Goal: Information Seeking & Learning: Learn about a topic

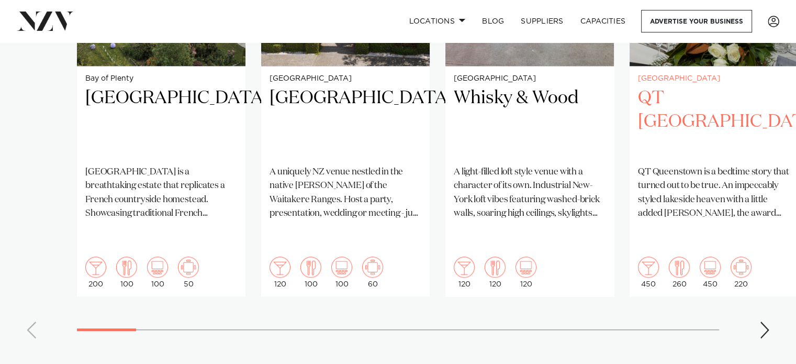
scroll to position [950, 0]
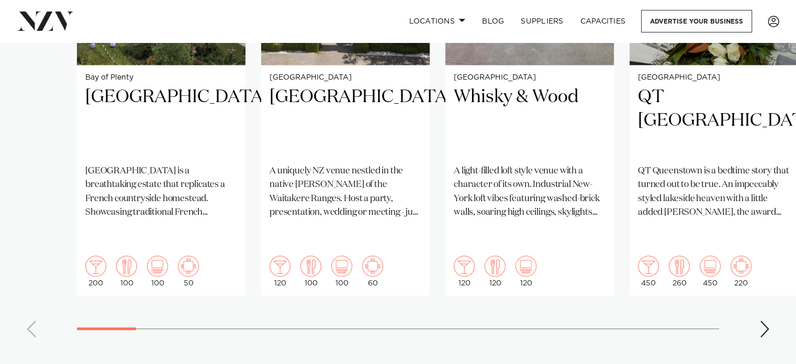
click at [766, 320] on div "Next slide" at bounding box center [765, 328] width 10 height 17
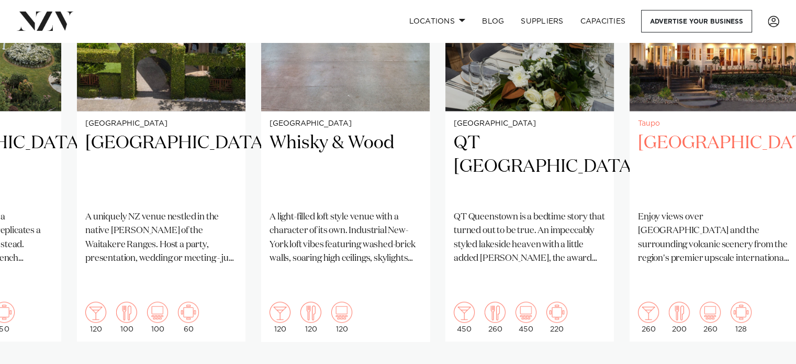
scroll to position [906, 0]
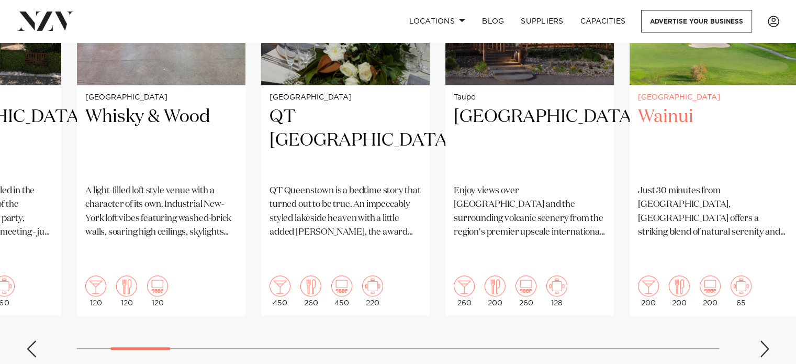
scroll to position [931, 0]
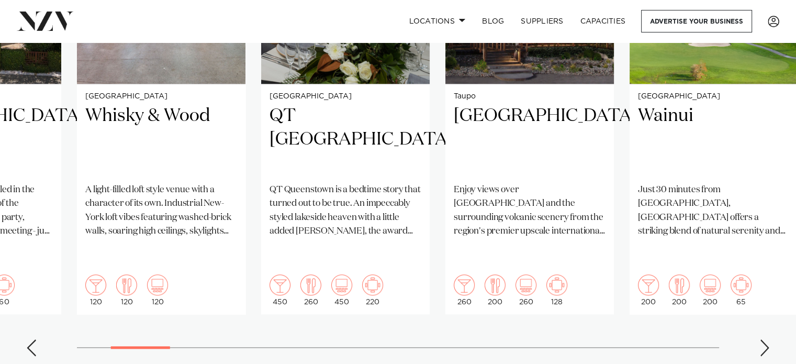
click at [771, 311] on swiper-container "Bay of Plenty Villa Vie Villa Vie is a breathtaking estate that replicates a Fr…" at bounding box center [398, 111] width 796 height 507
click at [757, 327] on swiper-container "Bay of Plenty Villa Vie Villa Vie is a breathtaking estate that replicates a Fr…" at bounding box center [398, 111] width 796 height 507
click at [768, 339] on div "Next slide" at bounding box center [765, 347] width 10 height 17
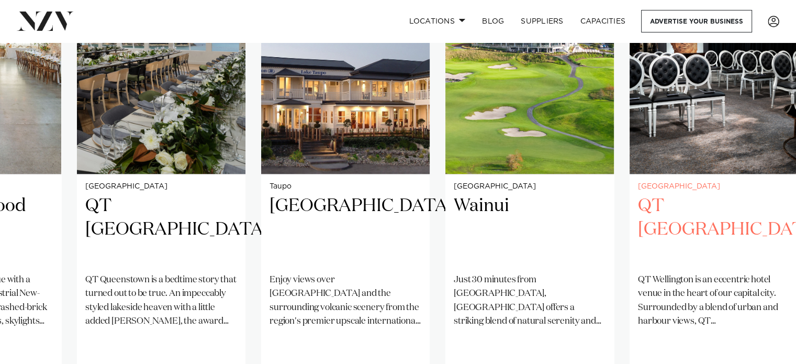
scroll to position [901, 0]
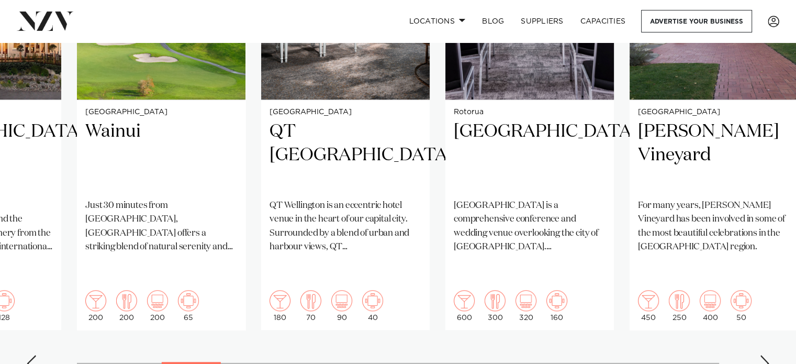
scroll to position [953, 0]
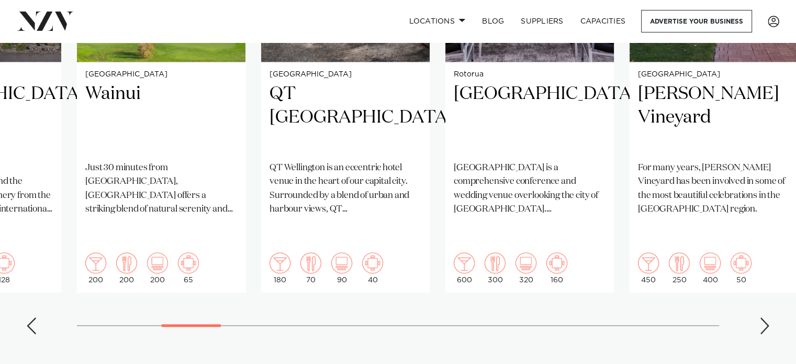
click at [766, 317] on div "Next slide" at bounding box center [765, 325] width 10 height 17
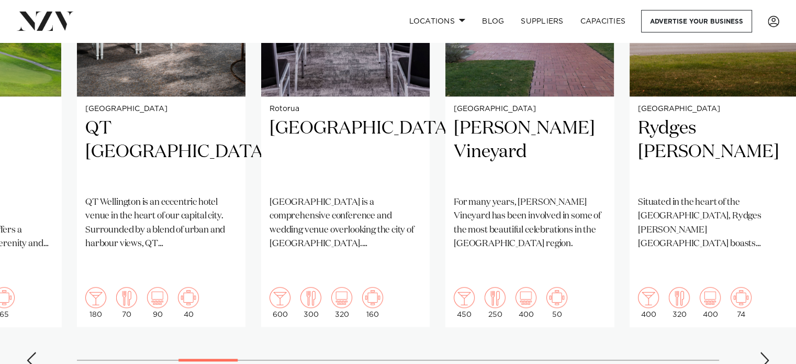
scroll to position [919, 0]
click at [767, 351] on div "Next slide" at bounding box center [765, 359] width 10 height 17
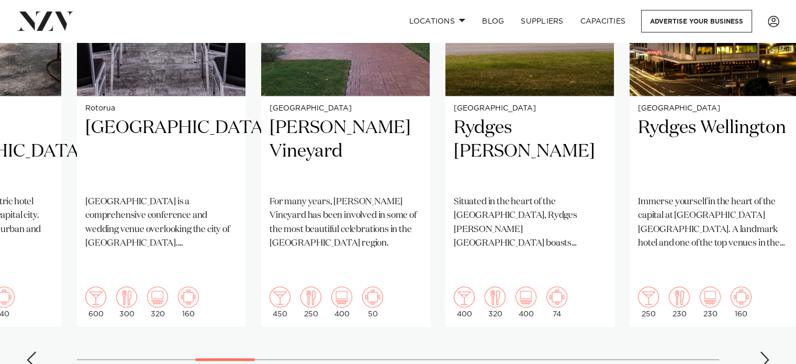
click at [765, 351] on div "Next slide" at bounding box center [765, 359] width 10 height 17
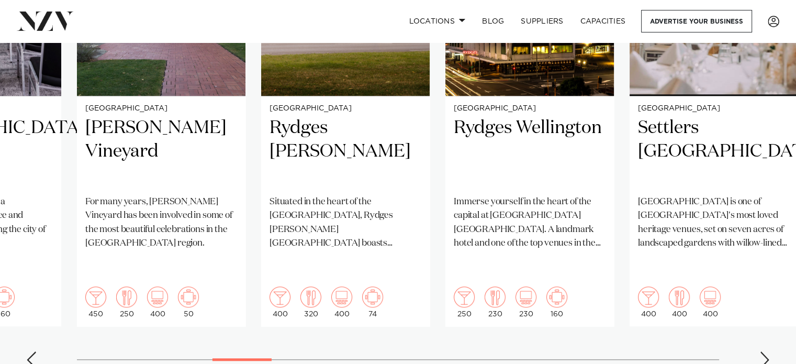
click at [765, 351] on div "Next slide" at bounding box center [765, 359] width 10 height 17
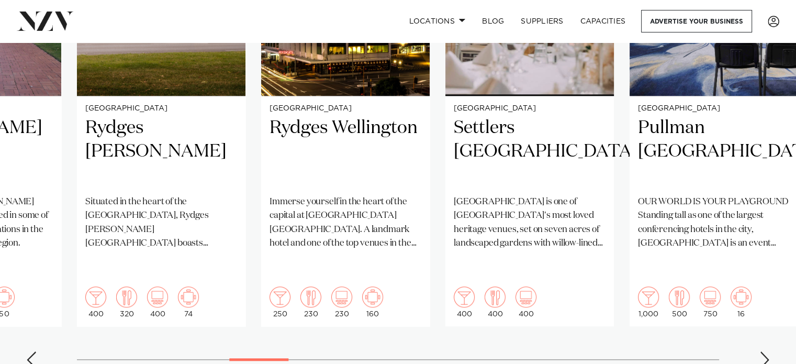
click at [765, 351] on div "Next slide" at bounding box center [765, 359] width 10 height 17
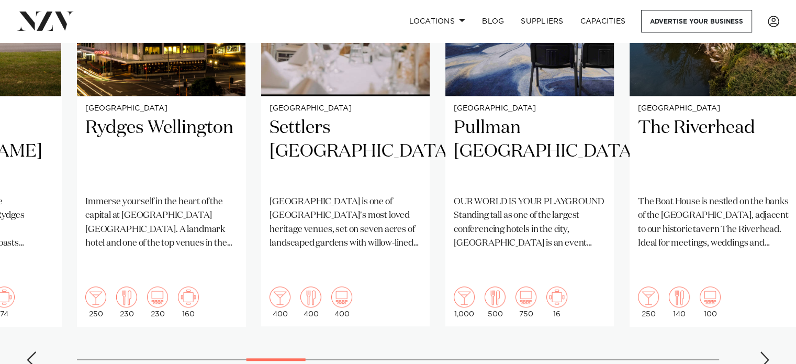
click at [767, 351] on div "Next slide" at bounding box center [765, 359] width 10 height 17
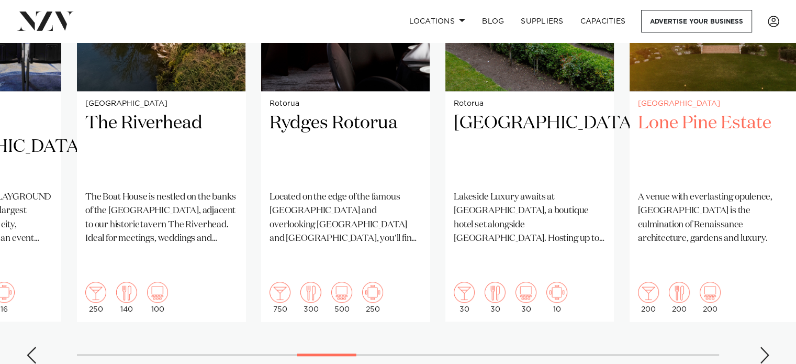
scroll to position [947, 0]
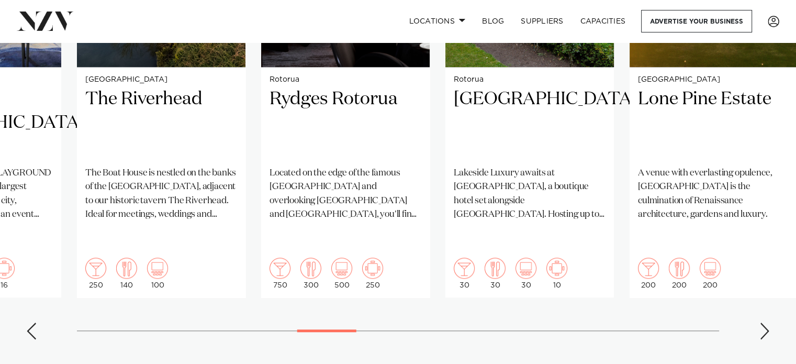
click at [764, 322] on div "Next slide" at bounding box center [765, 330] width 10 height 17
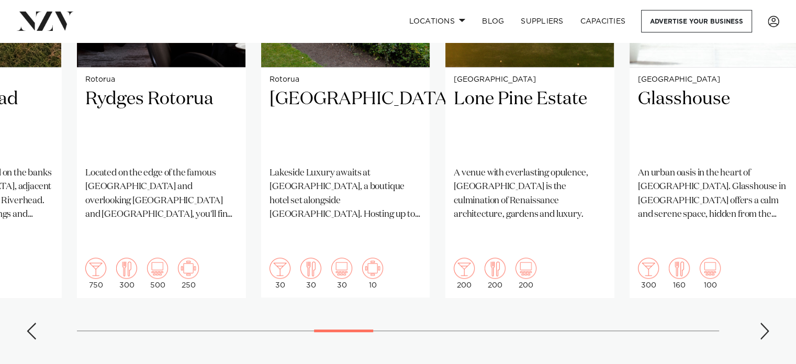
click at [764, 322] on div "Next slide" at bounding box center [765, 330] width 10 height 17
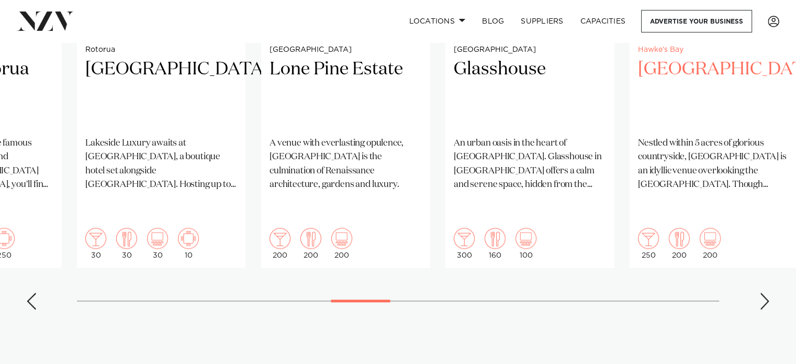
scroll to position [976, 0]
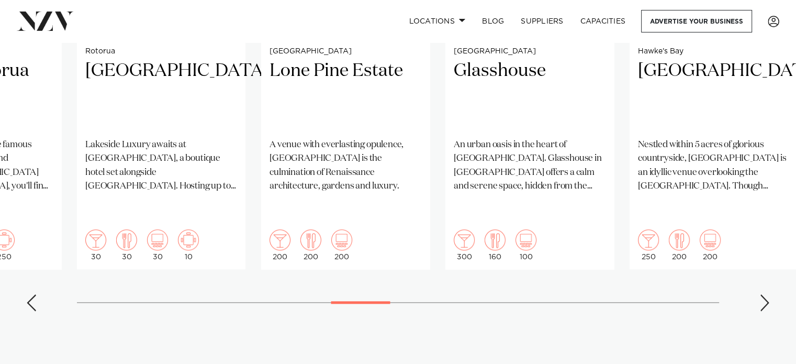
click at [756, 278] on swiper-container "Bay of Plenty Villa Vie Villa Vie is a breathtaking estate that replicates a Fr…" at bounding box center [398, 66] width 796 height 507
click at [766, 294] on div "Next slide" at bounding box center [765, 302] width 10 height 17
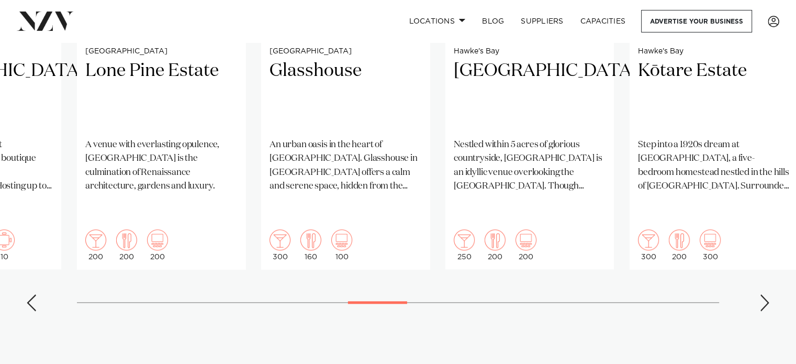
click at [766, 294] on div "Next slide" at bounding box center [765, 302] width 10 height 17
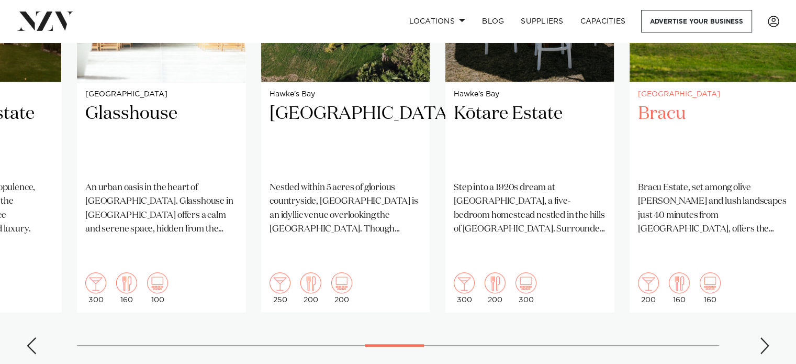
scroll to position [933, 0]
click at [760, 337] on div "Next slide" at bounding box center [765, 345] width 10 height 17
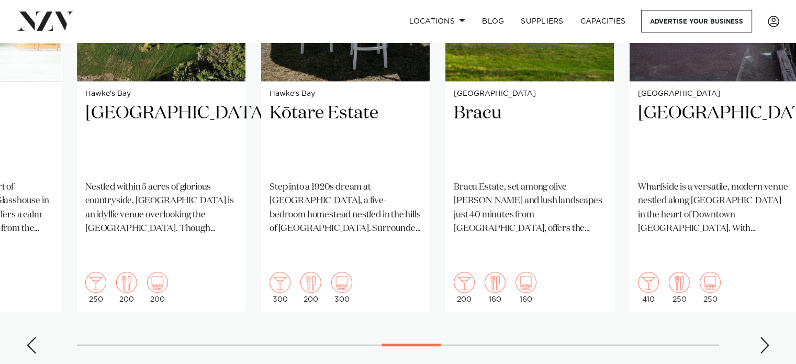
click at [769, 337] on div "Next slide" at bounding box center [765, 345] width 10 height 17
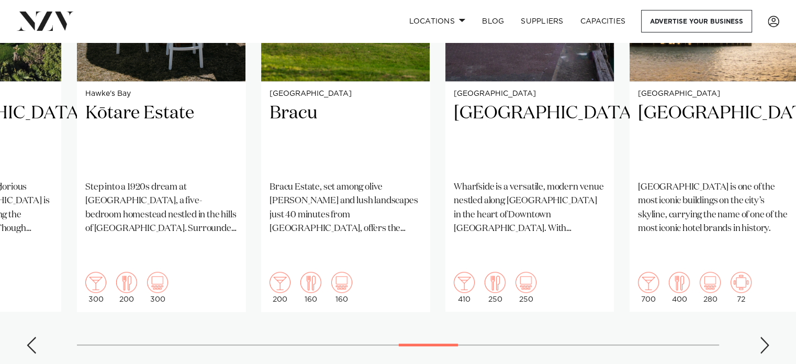
click at [769, 337] on div "Next slide" at bounding box center [765, 345] width 10 height 17
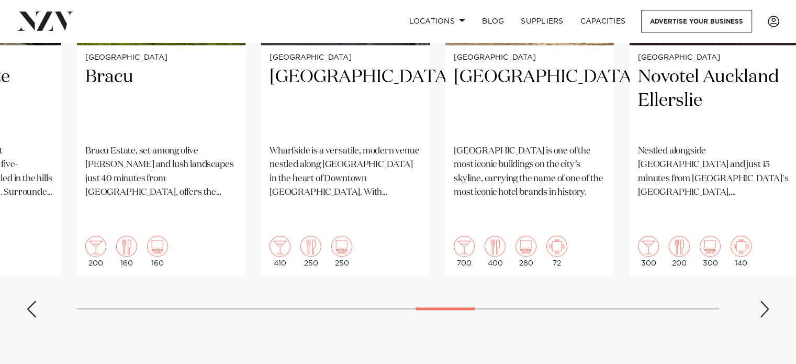
scroll to position [969, 0]
click at [764, 300] on div "Next slide" at bounding box center [765, 308] width 10 height 17
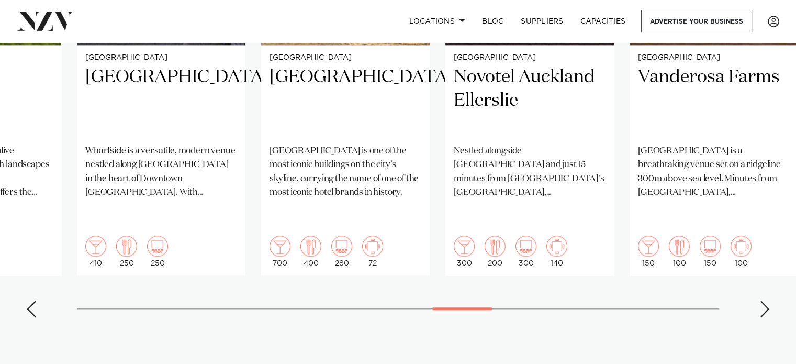
click at [764, 300] on div "Next slide" at bounding box center [765, 308] width 10 height 17
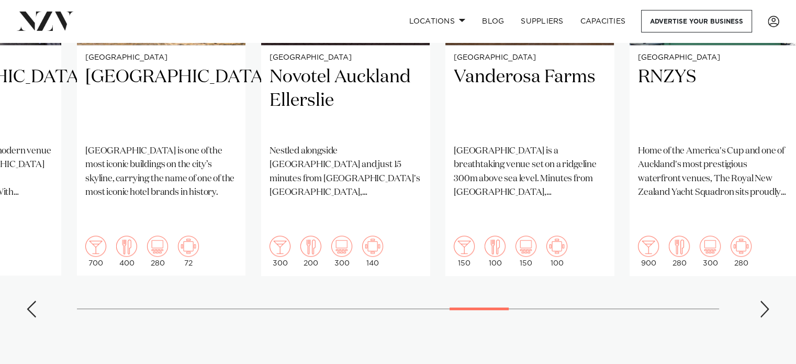
click at [764, 300] on div "Next slide" at bounding box center [765, 308] width 10 height 17
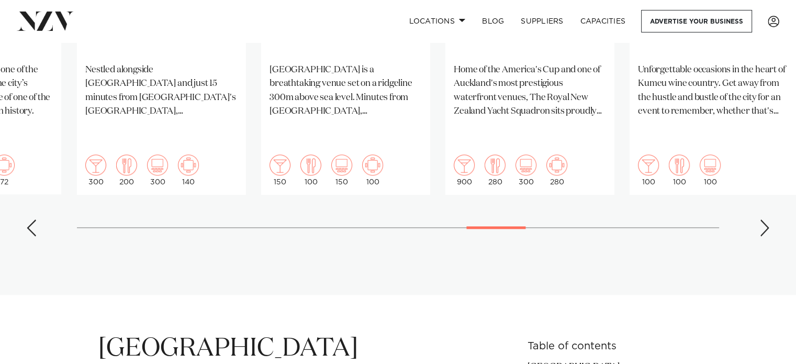
scroll to position [1051, 0]
click at [765, 219] on div "Next slide" at bounding box center [765, 227] width 10 height 17
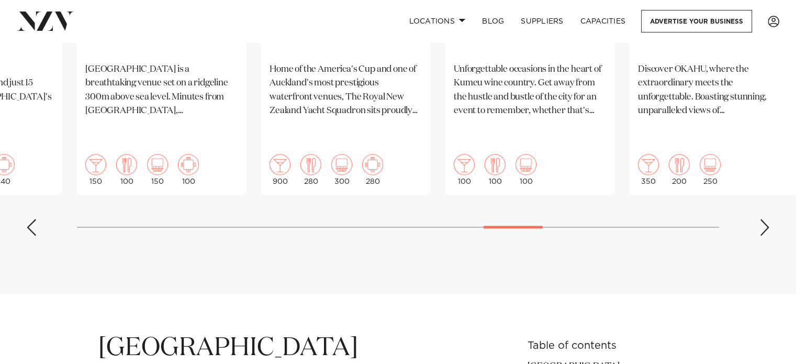
click at [764, 219] on div "Next slide" at bounding box center [765, 227] width 10 height 17
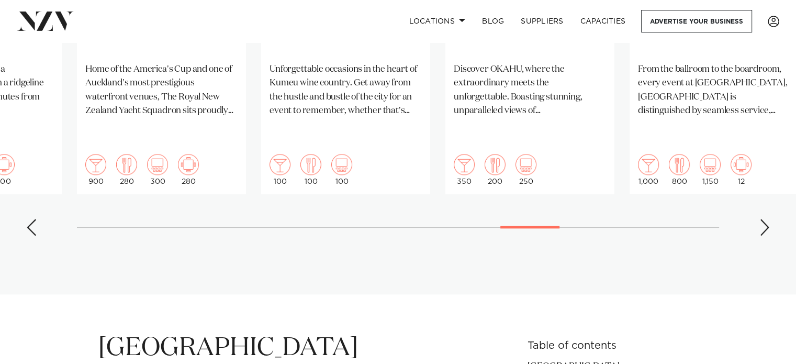
click at [764, 219] on div "Next slide" at bounding box center [765, 227] width 10 height 17
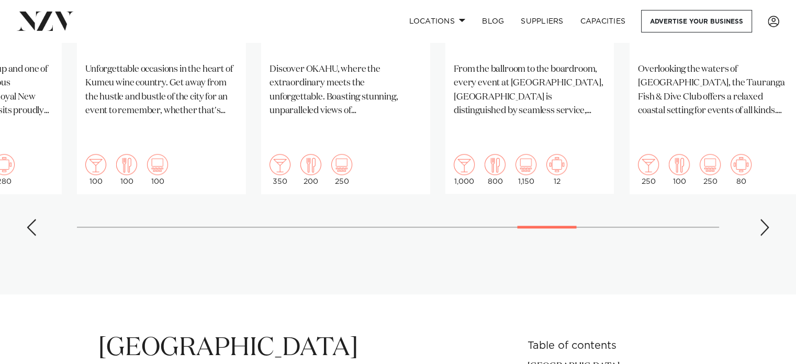
click at [761, 219] on div "Next slide" at bounding box center [765, 227] width 10 height 17
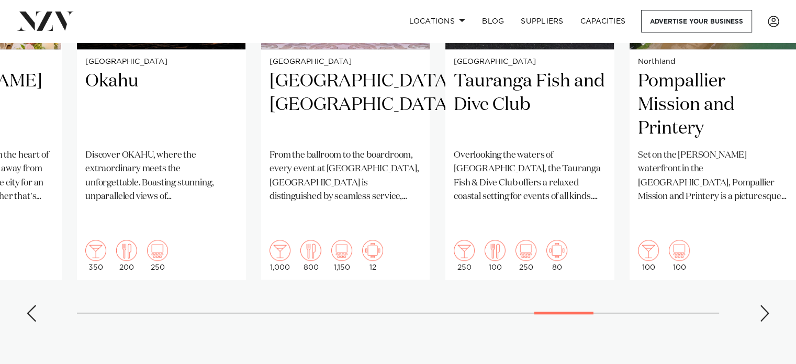
scroll to position [971, 0]
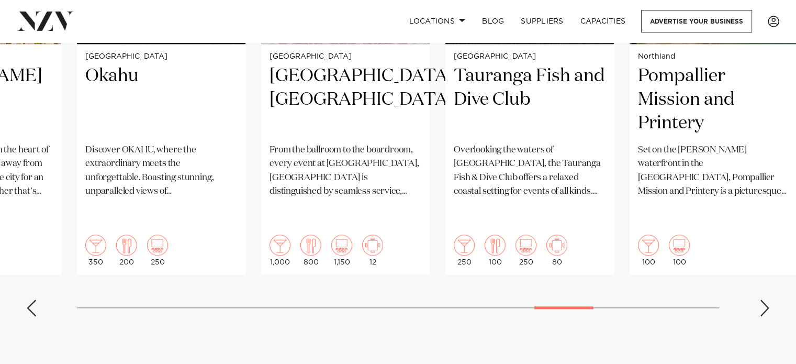
click at [760, 299] on div "Next slide" at bounding box center [765, 307] width 10 height 17
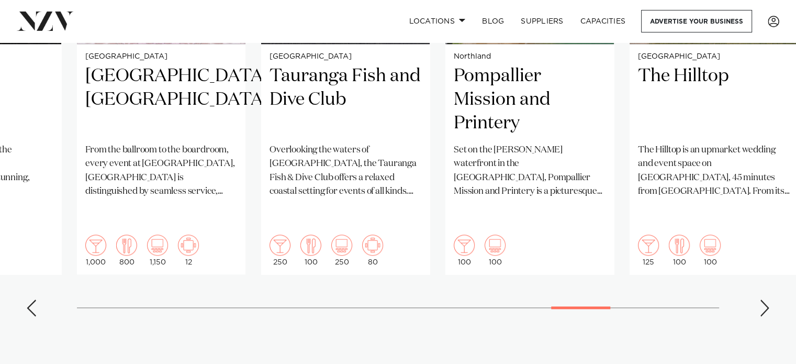
click at [760, 299] on div "Next slide" at bounding box center [765, 307] width 10 height 17
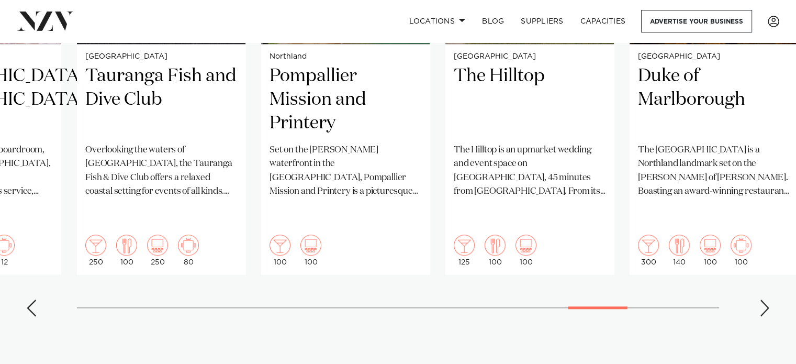
click at [760, 299] on div "Next slide" at bounding box center [765, 307] width 10 height 17
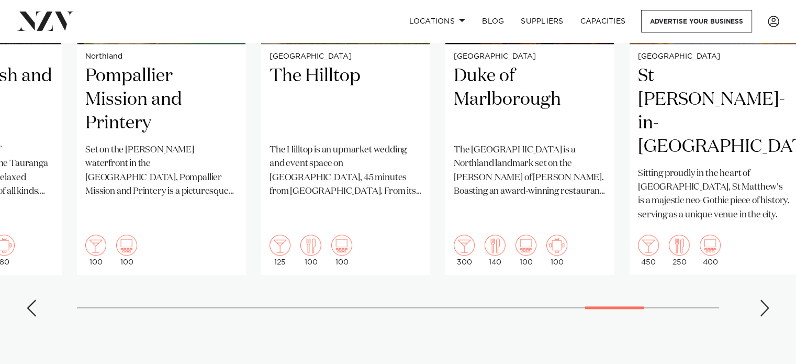
click at [760, 299] on div "Next slide" at bounding box center [765, 307] width 10 height 17
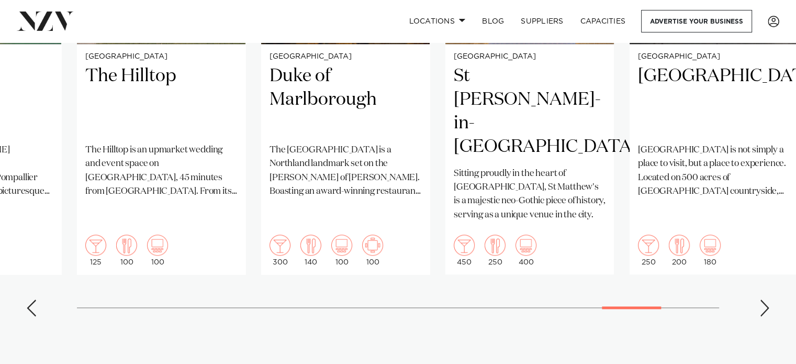
click at [760, 299] on div "Next slide" at bounding box center [765, 307] width 10 height 17
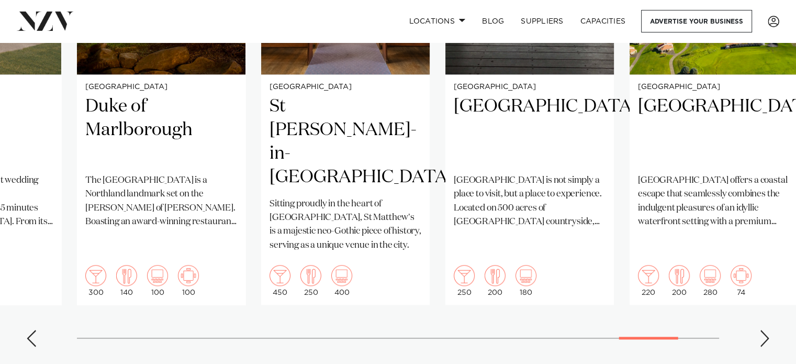
scroll to position [941, 0]
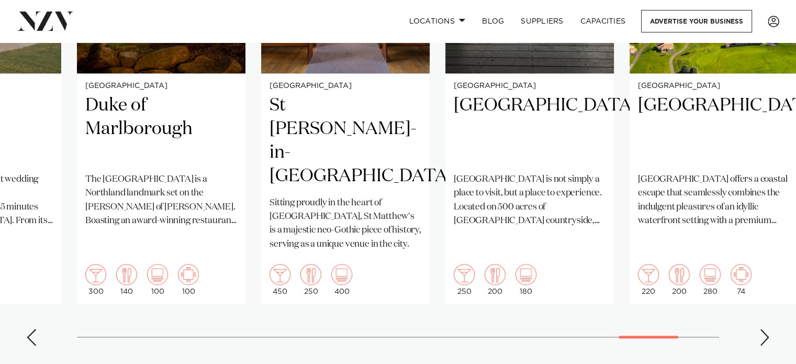
click at [762, 322] on swiper-container "Bay of Plenty Villa Vie Villa Vie is a breathtaking estate that replicates a Fr…" at bounding box center [398, 100] width 796 height 507
click at [764, 329] on div "Next slide" at bounding box center [765, 337] width 10 height 17
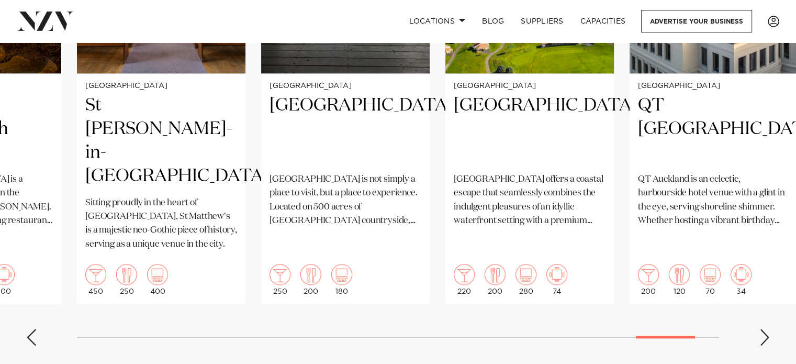
click at [765, 329] on div "Next slide" at bounding box center [765, 337] width 10 height 17
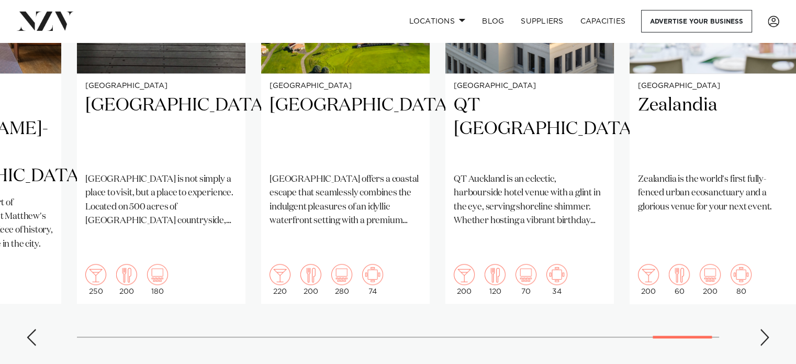
click at [765, 329] on div "Next slide" at bounding box center [765, 337] width 10 height 17
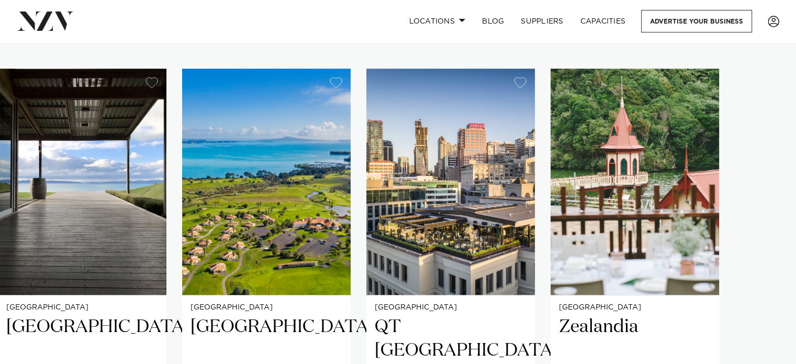
scroll to position [707, 0]
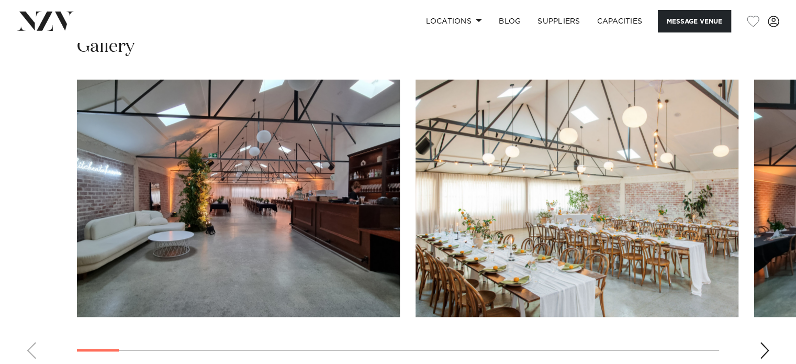
scroll to position [1111, 0]
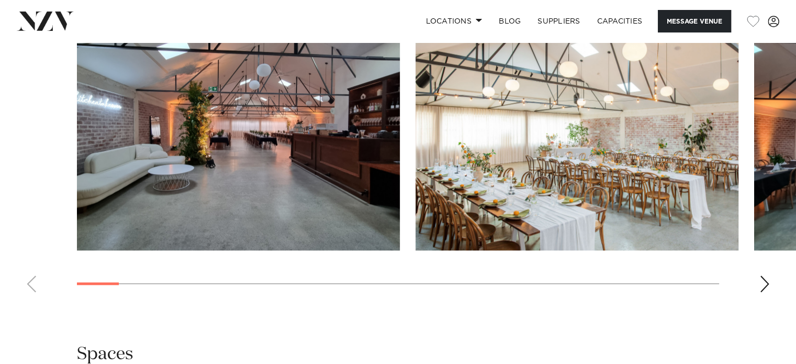
click at [769, 281] on div "Next slide" at bounding box center [765, 283] width 10 height 17
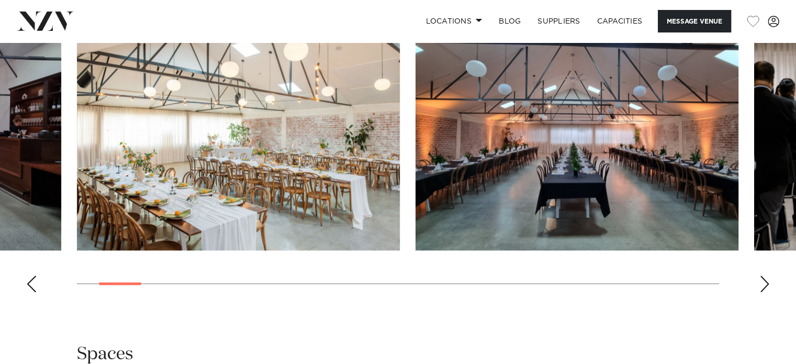
click at [769, 282] on div "Next slide" at bounding box center [765, 283] width 10 height 17
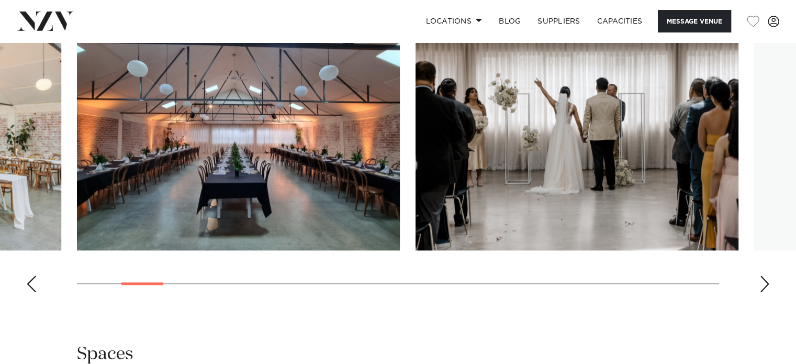
click at [769, 282] on div "Next slide" at bounding box center [765, 283] width 10 height 17
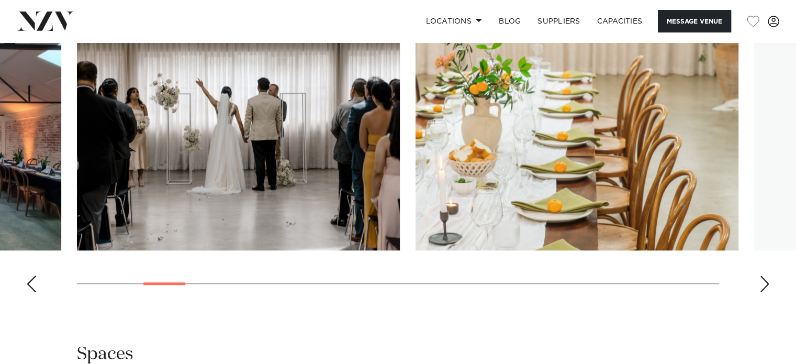
click at [769, 282] on div "Next slide" at bounding box center [765, 283] width 10 height 17
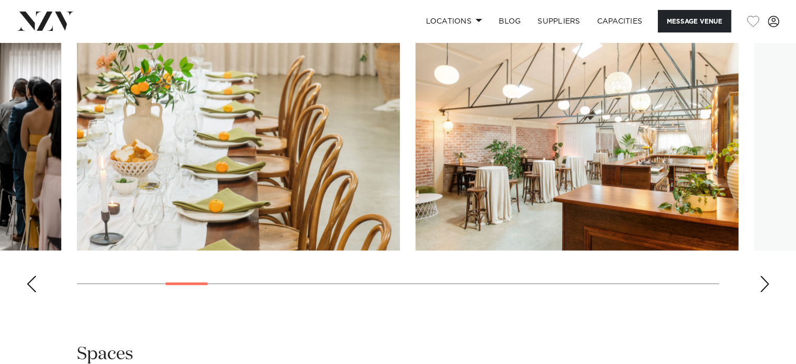
click at [769, 282] on div "Next slide" at bounding box center [765, 283] width 10 height 17
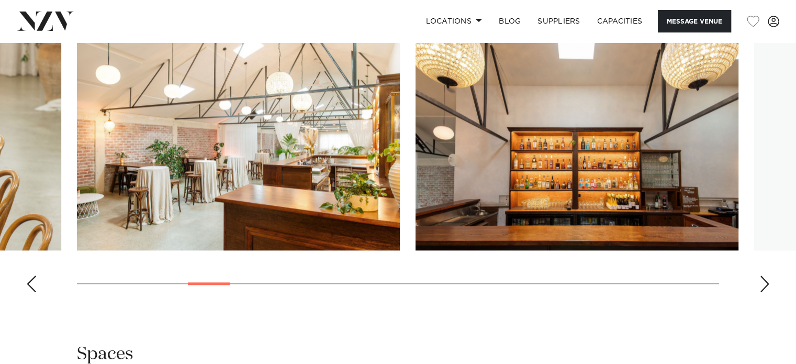
click at [769, 282] on div "Next slide" at bounding box center [765, 283] width 10 height 17
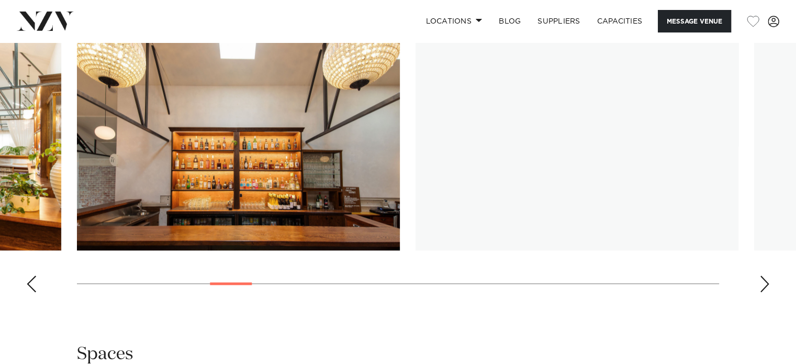
click at [769, 282] on div "Next slide" at bounding box center [765, 283] width 10 height 17
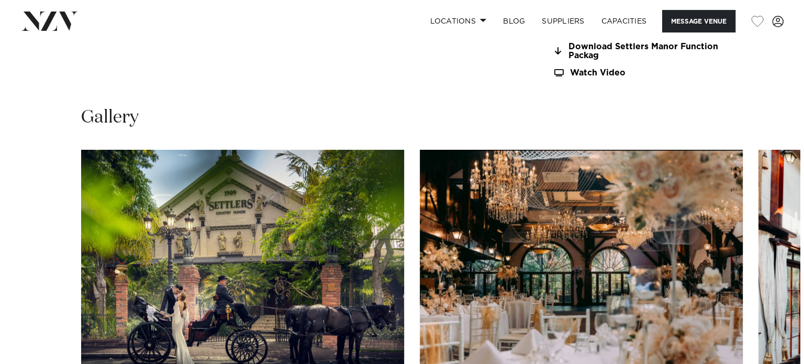
scroll to position [988, 0]
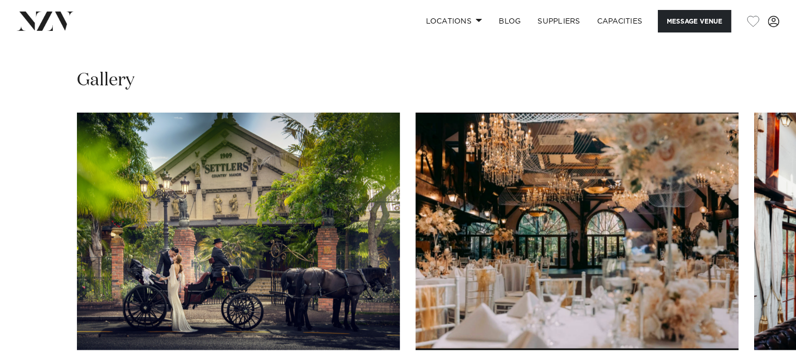
click at [314, 258] on img "1 / 30" at bounding box center [238, 231] width 323 height 237
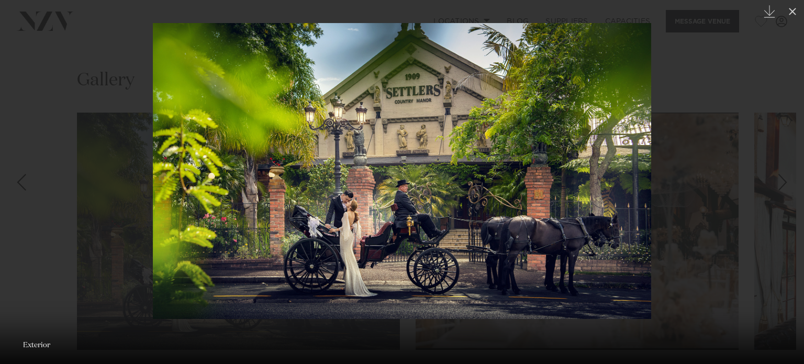
click at [783, 182] on div "Next slide" at bounding box center [783, 182] width 14 height 20
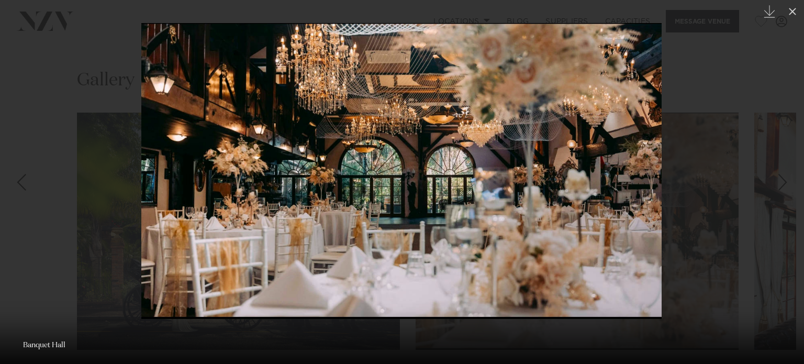
click at [784, 184] on div "Next slide" at bounding box center [783, 182] width 14 height 20
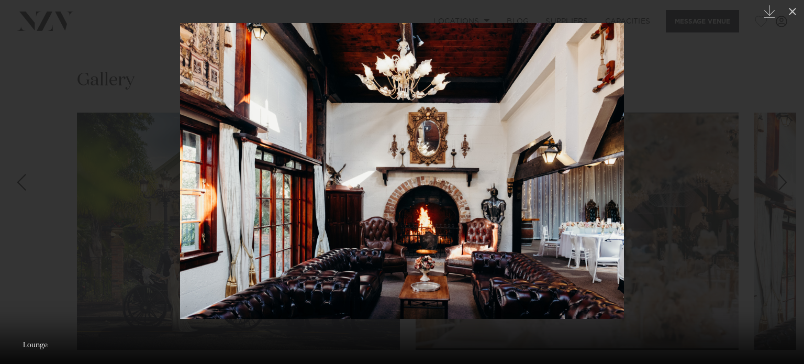
click at [785, 185] on div "Next slide" at bounding box center [783, 182] width 14 height 20
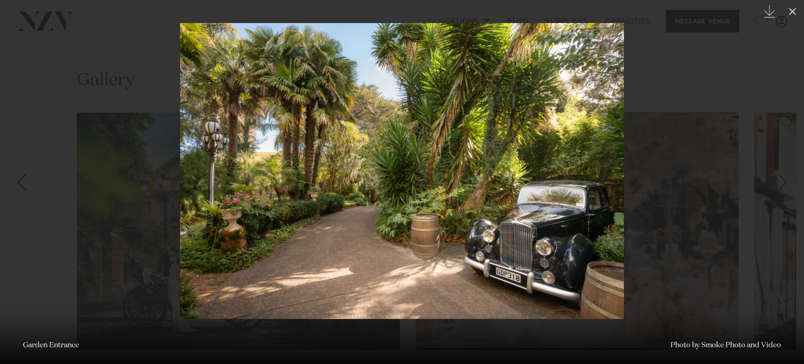
click at [785, 185] on div "Next slide" at bounding box center [783, 182] width 14 height 20
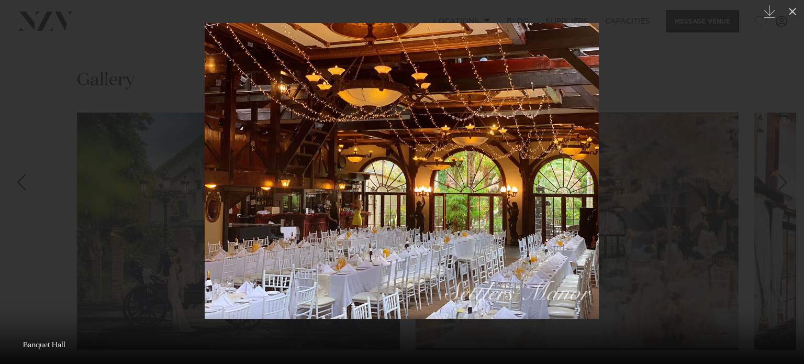
click at [786, 185] on div "Next slide" at bounding box center [783, 182] width 14 height 20
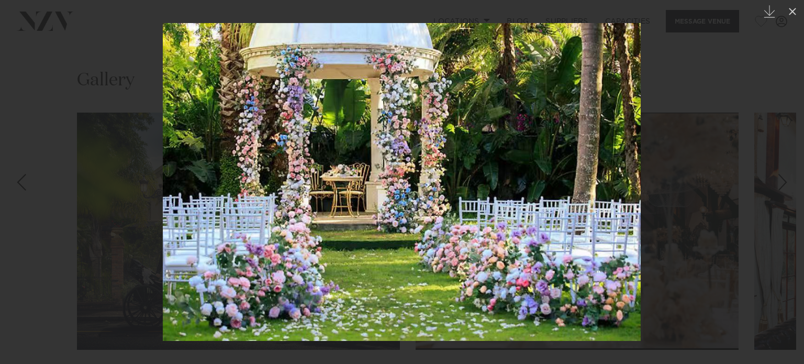
click at [786, 185] on div "Next slide" at bounding box center [783, 182] width 14 height 20
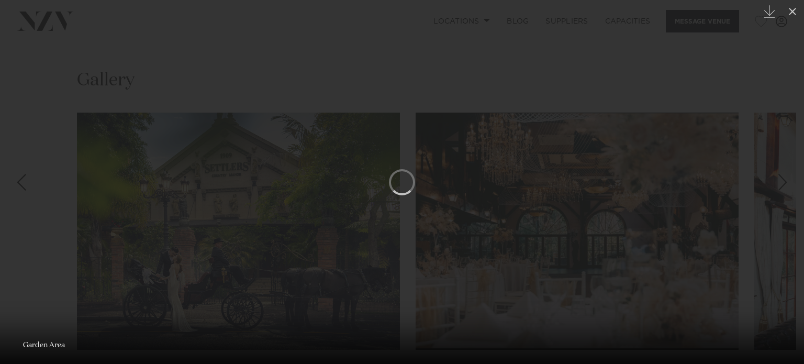
click at [786, 185] on div "Next slide" at bounding box center [783, 182] width 14 height 20
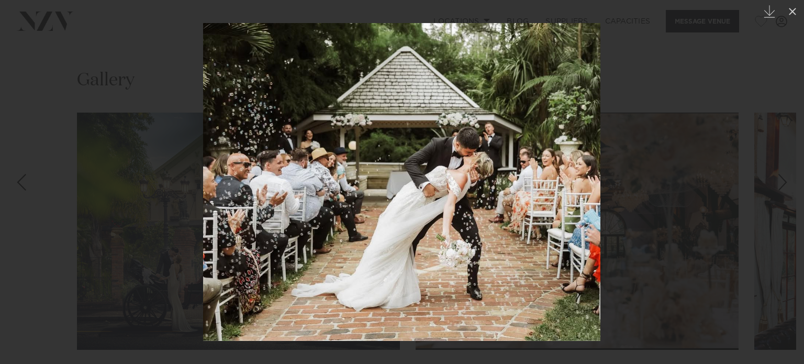
click at [785, 185] on div "Next slide" at bounding box center [783, 182] width 14 height 20
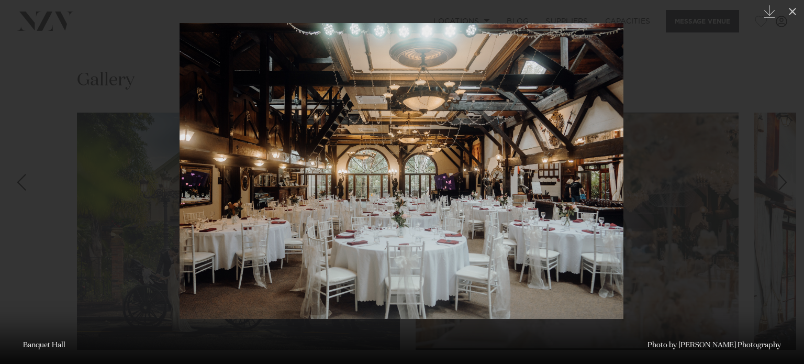
click at [784, 191] on div "Next slide" at bounding box center [783, 182] width 14 height 20
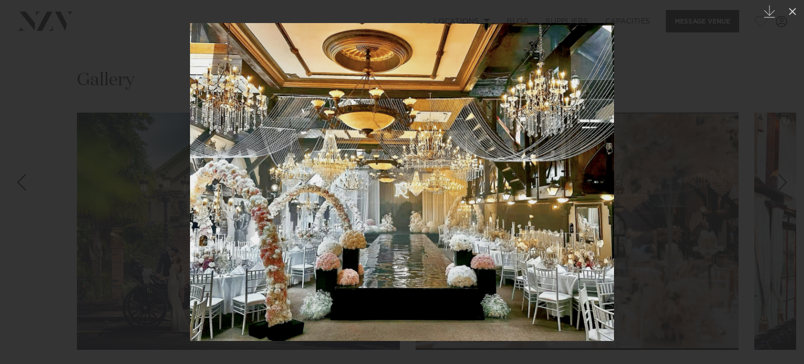
click at [780, 188] on div "Next slide" at bounding box center [783, 182] width 14 height 20
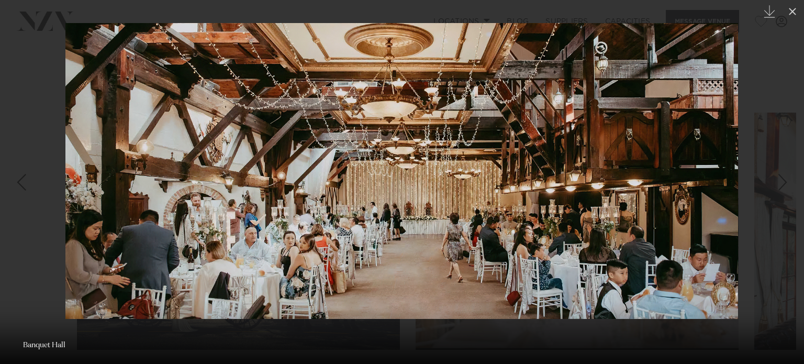
click at [780, 188] on div "Next slide" at bounding box center [783, 182] width 14 height 20
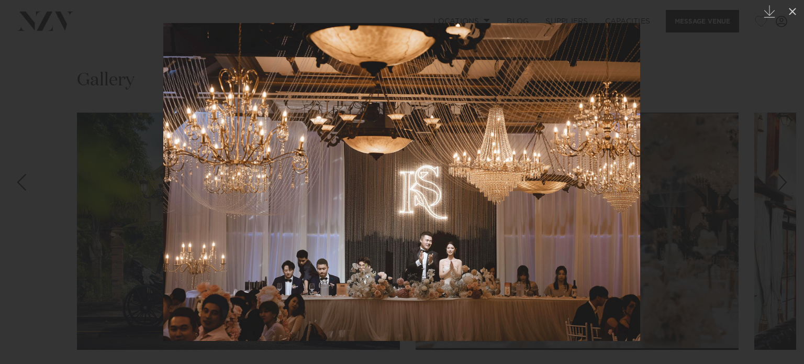
click at [780, 188] on div "Next slide" at bounding box center [783, 182] width 14 height 20
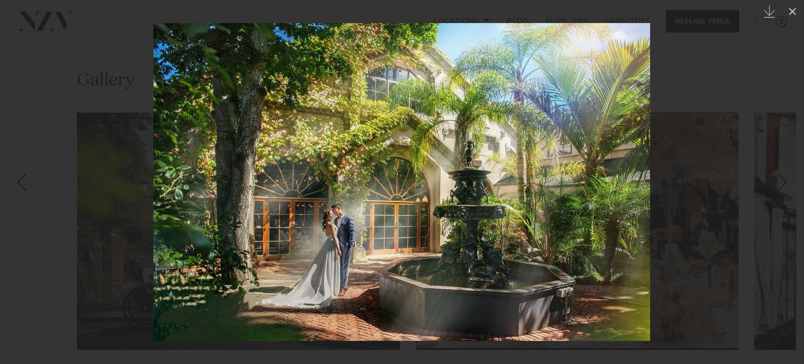
click at [780, 188] on div "Next slide" at bounding box center [783, 182] width 14 height 20
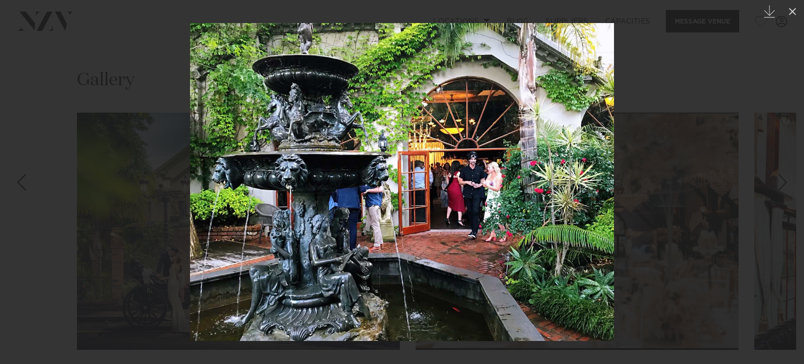
click at [780, 188] on div "Next slide" at bounding box center [783, 182] width 14 height 20
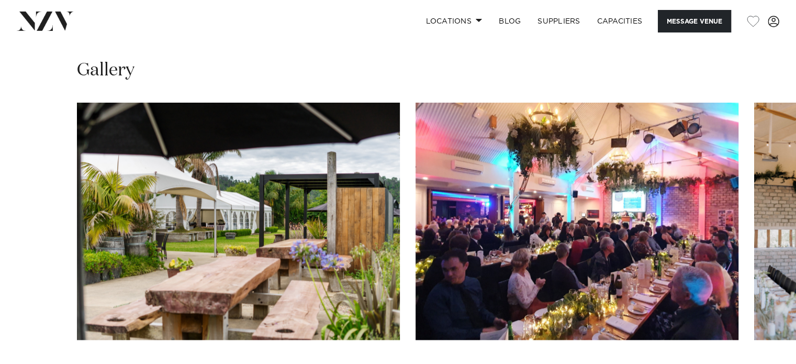
scroll to position [998, 0]
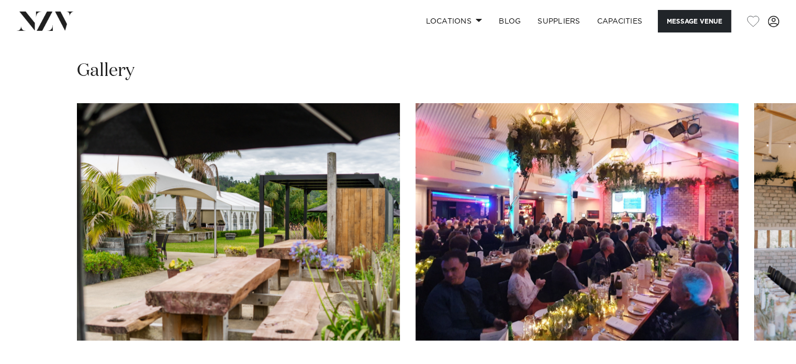
click at [327, 235] on img "1 / 19" at bounding box center [238, 221] width 323 height 237
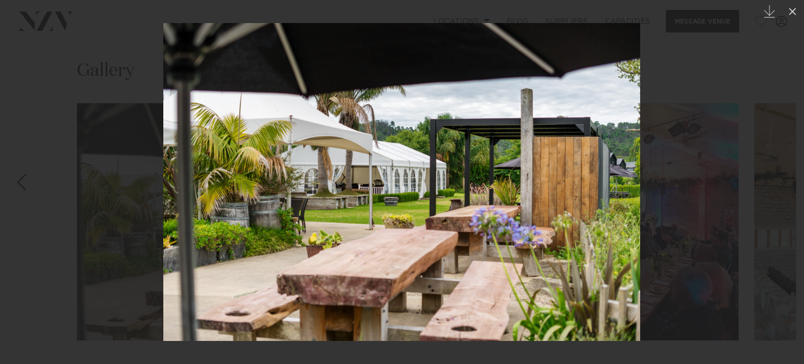
click at [652, 196] on div at bounding box center [402, 182] width 804 height 364
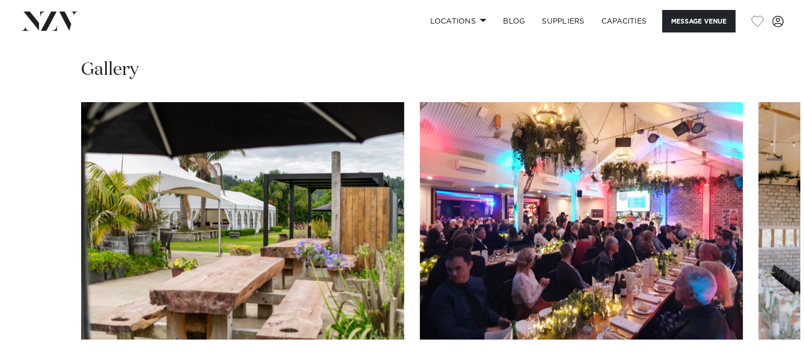
scroll to position [994, 0]
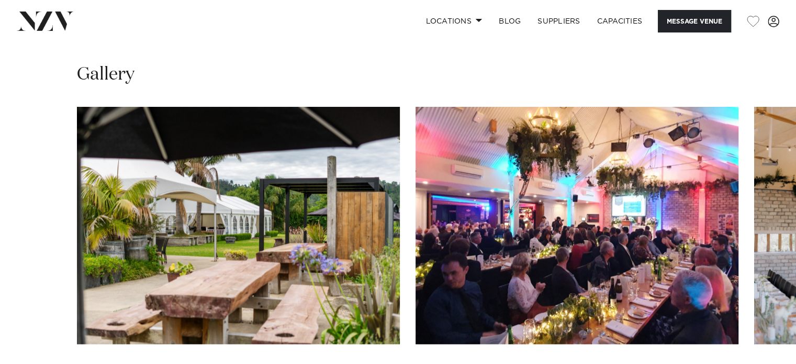
click at [676, 236] on img "2 / 19" at bounding box center [577, 225] width 323 height 237
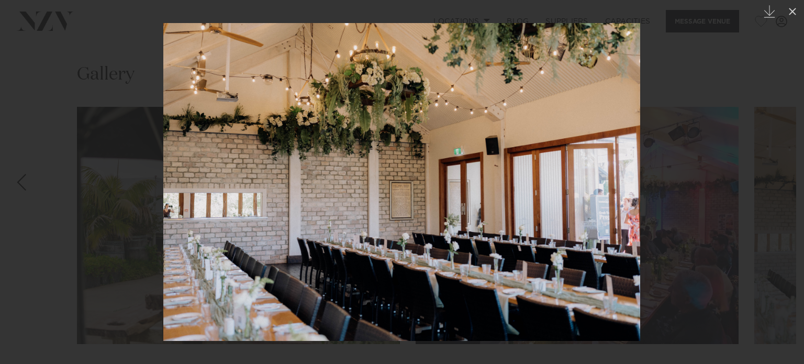
click at [612, 219] on img at bounding box center [401, 182] width 477 height 318
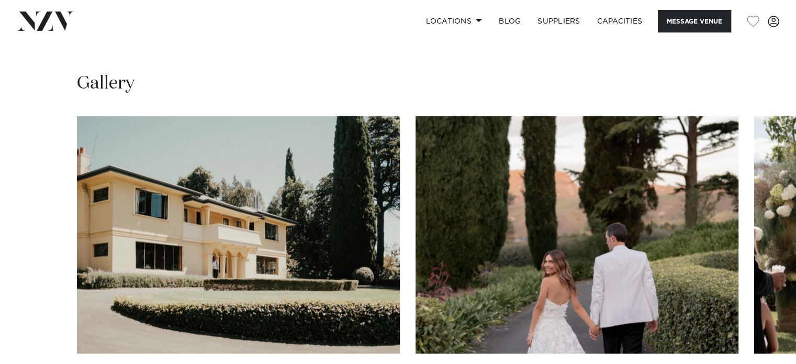
scroll to position [937, 0]
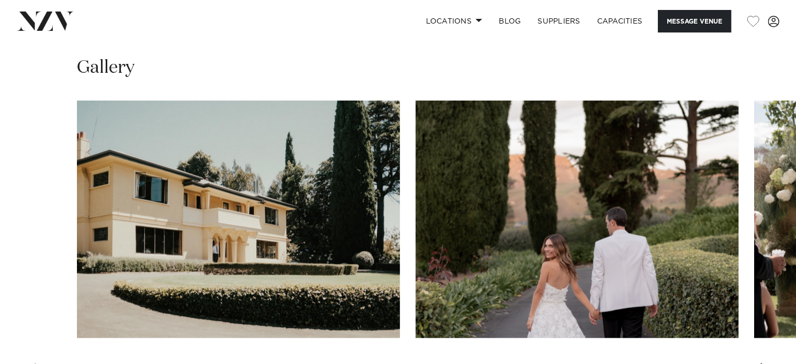
click at [289, 167] on img "1 / 17" at bounding box center [238, 219] width 323 height 237
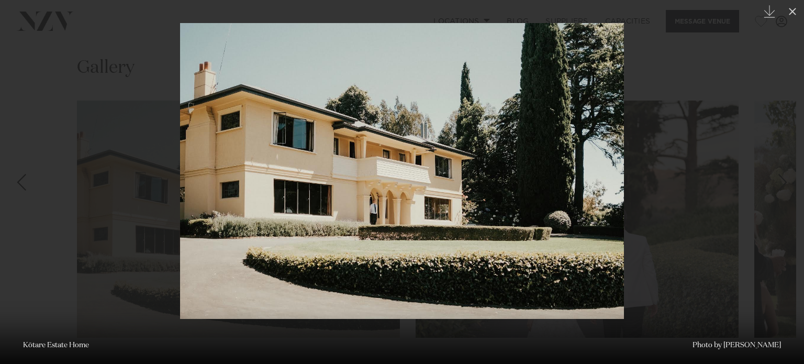
click at [145, 47] on div at bounding box center [402, 182] width 804 height 364
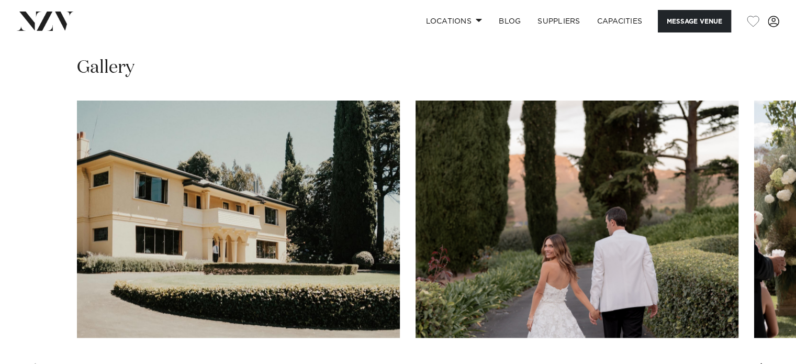
click at [763, 363] on div "Next slide" at bounding box center [765, 371] width 10 height 17
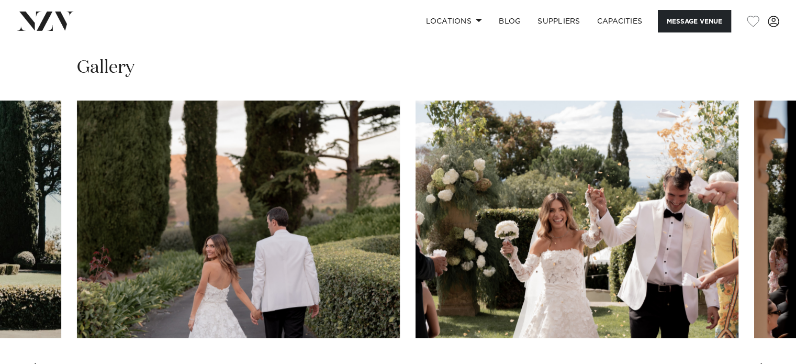
click at [763, 363] on div "Next slide" at bounding box center [765, 371] width 10 height 17
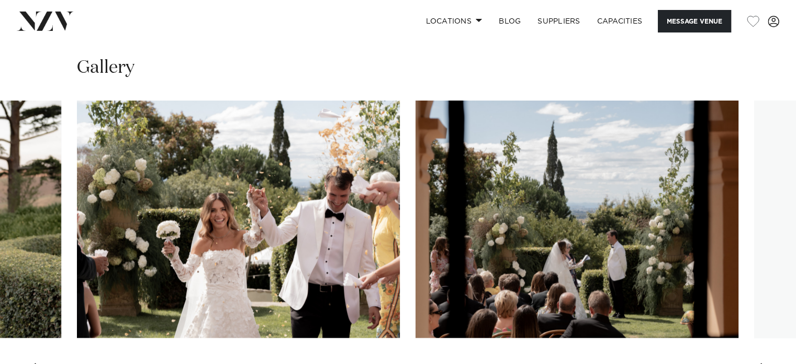
click at [763, 363] on div "Next slide" at bounding box center [765, 371] width 10 height 17
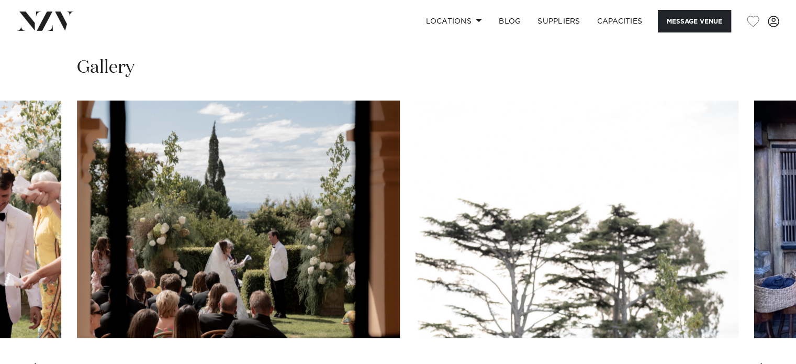
click at [763, 363] on div "Next slide" at bounding box center [765, 371] width 10 height 17
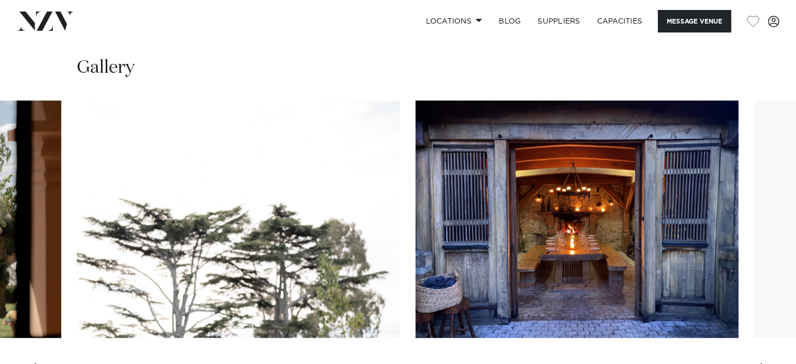
click at [763, 363] on div "Next slide" at bounding box center [765, 371] width 10 height 17
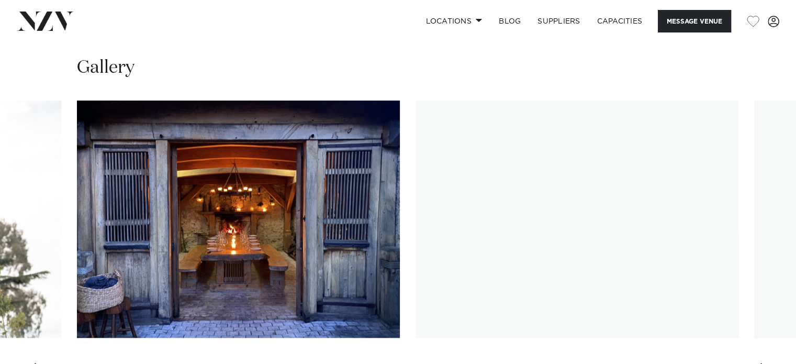
click at [764, 363] on div "Next slide" at bounding box center [765, 371] width 10 height 17
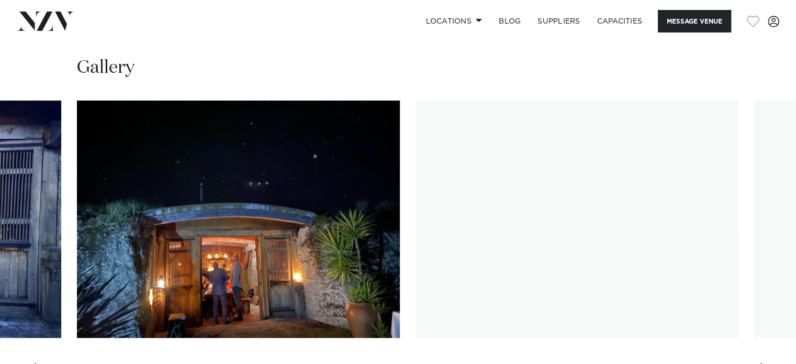
click at [764, 363] on div "Next slide" at bounding box center [765, 371] width 10 height 17
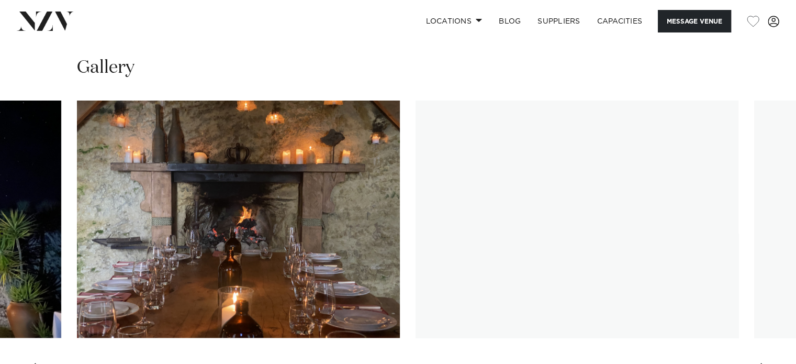
click at [764, 363] on div "Next slide" at bounding box center [765, 371] width 10 height 17
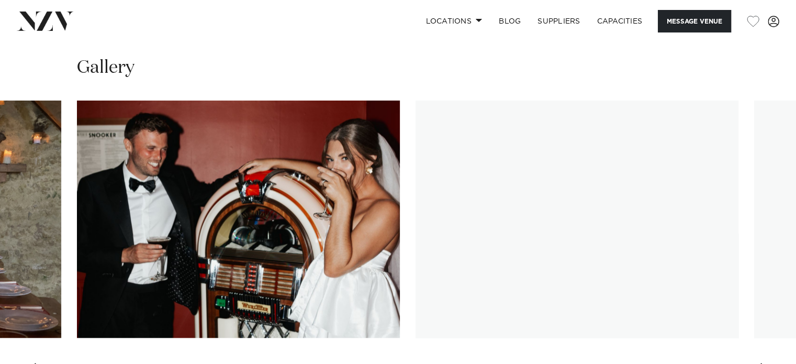
click at [764, 363] on div "Next slide" at bounding box center [765, 371] width 10 height 17
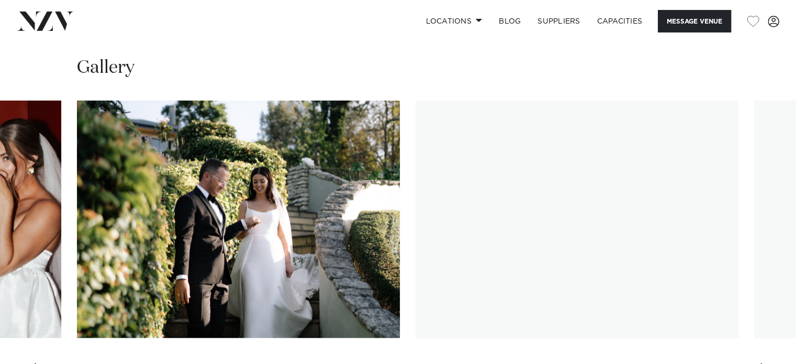
click at [764, 363] on div "Next slide" at bounding box center [765, 371] width 10 height 17
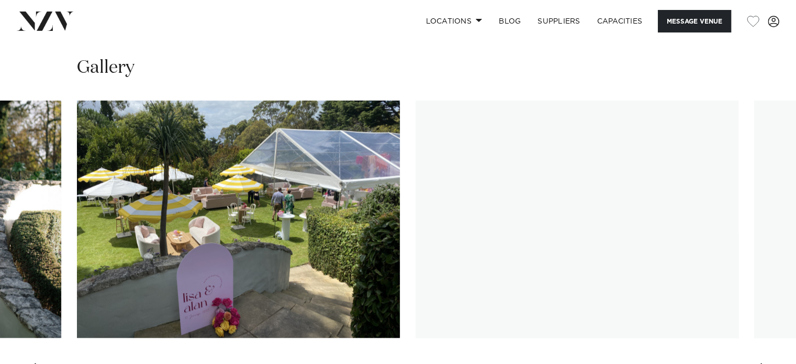
click at [764, 363] on div "Next slide" at bounding box center [765, 371] width 10 height 17
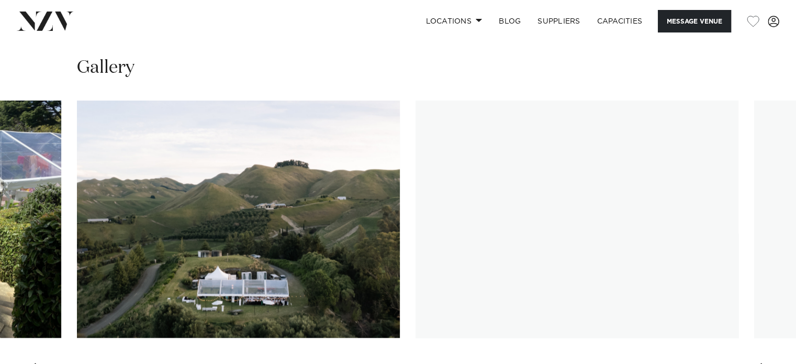
click at [764, 363] on div "Next slide" at bounding box center [765, 371] width 10 height 17
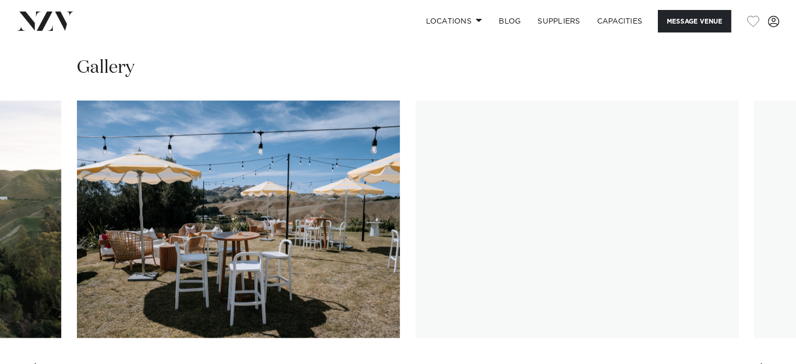
click at [764, 363] on div "Next slide" at bounding box center [765, 371] width 10 height 17
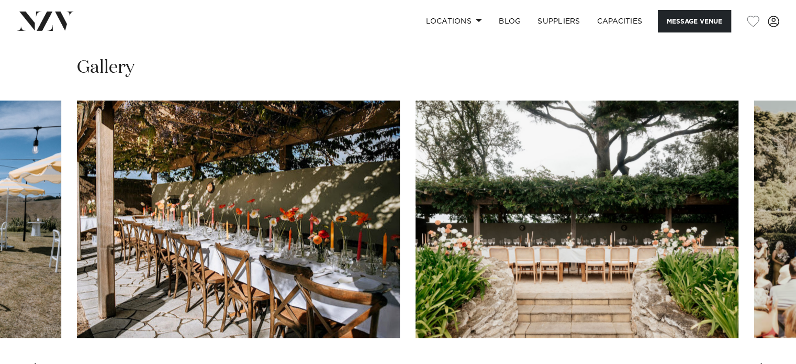
click at [765, 363] on div "Next slide" at bounding box center [765, 371] width 10 height 17
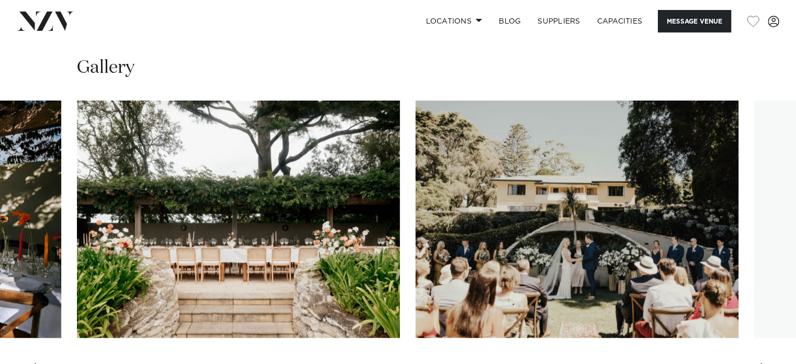
click at [765, 363] on div "Next slide" at bounding box center [765, 371] width 10 height 17
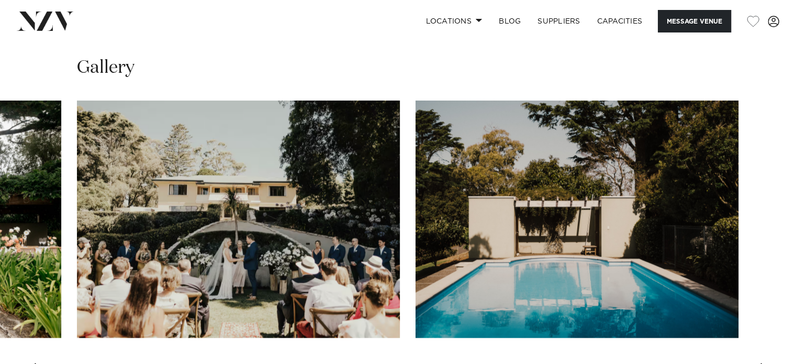
click at [765, 363] on div "Next slide" at bounding box center [765, 371] width 10 height 17
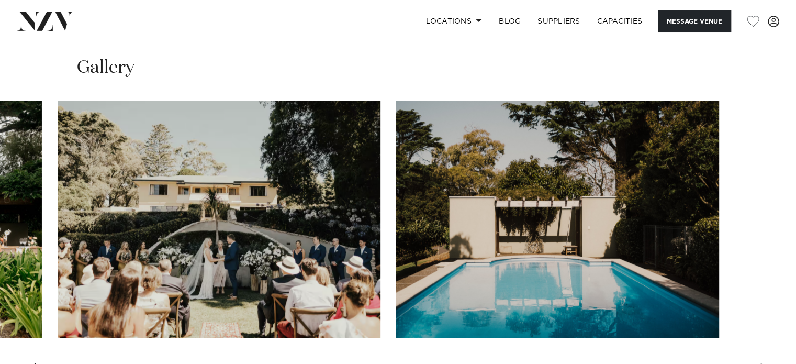
click at [765, 331] on swiper-container at bounding box center [398, 244] width 796 height 287
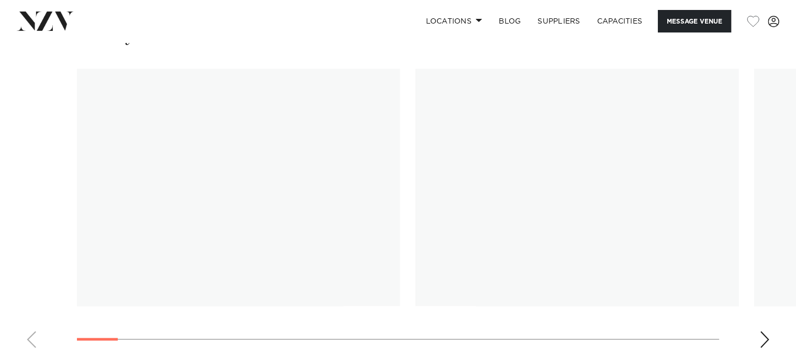
scroll to position [1125, 0]
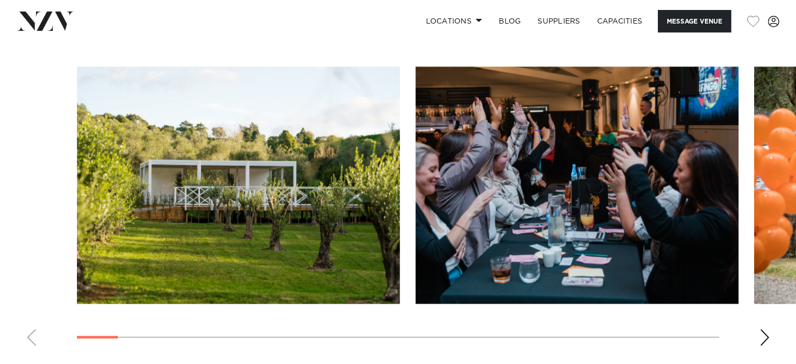
click at [768, 334] on div "Next slide" at bounding box center [765, 337] width 10 height 17
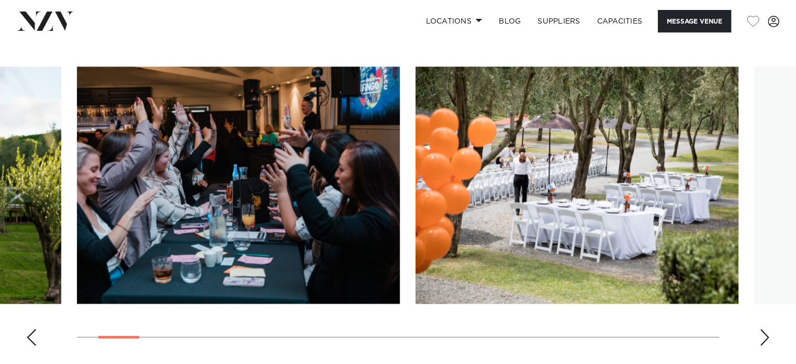
click at [768, 334] on div "Next slide" at bounding box center [765, 337] width 10 height 17
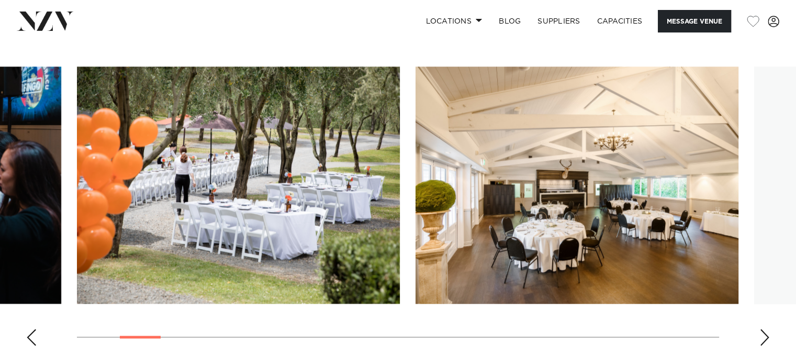
click at [768, 334] on div "Next slide" at bounding box center [765, 337] width 10 height 17
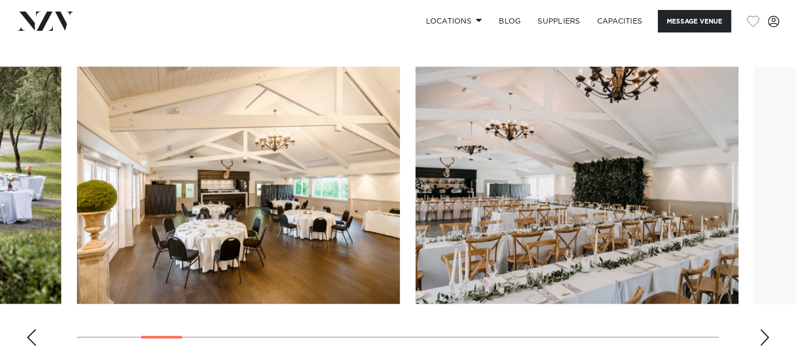
click at [768, 334] on div "Next slide" at bounding box center [765, 337] width 10 height 17
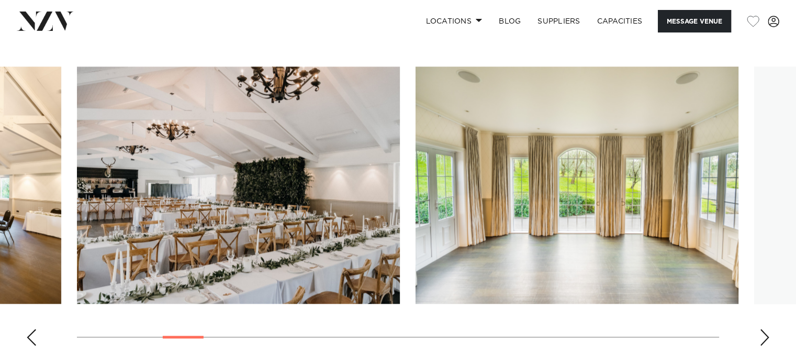
click at [768, 334] on div "Next slide" at bounding box center [765, 337] width 10 height 17
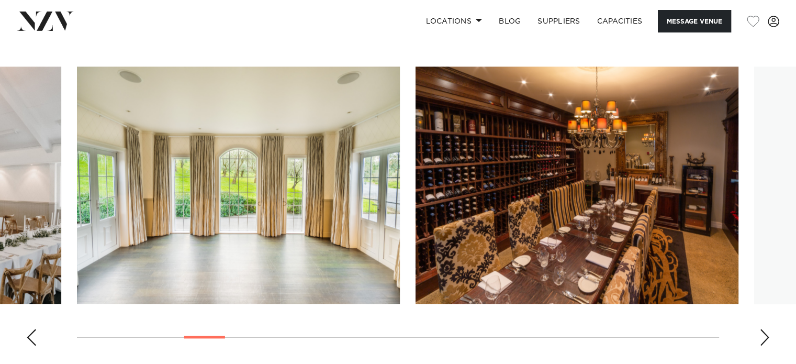
click at [768, 334] on div "Next slide" at bounding box center [765, 337] width 10 height 17
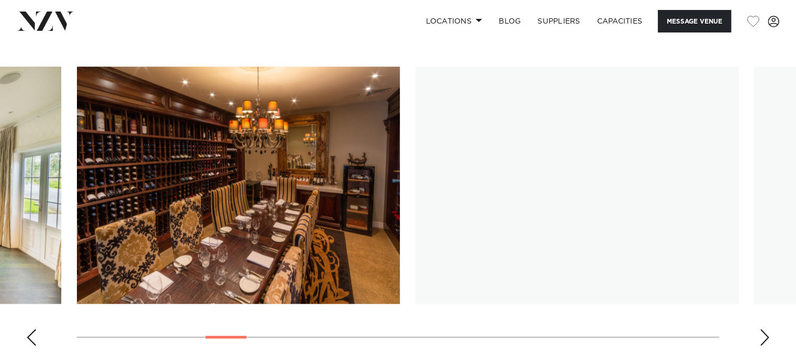
click at [768, 334] on div "Next slide" at bounding box center [765, 337] width 10 height 17
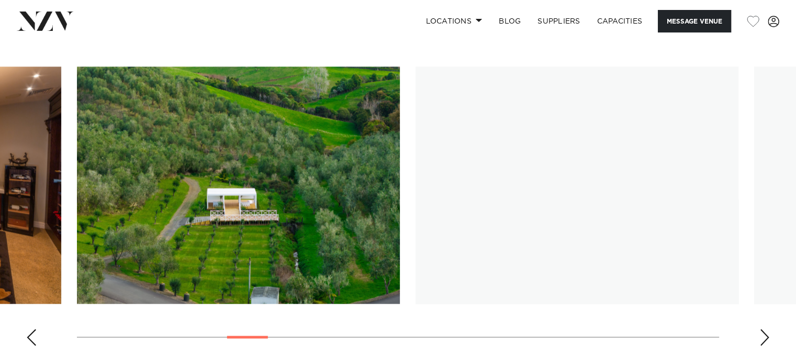
click at [768, 334] on div "Next slide" at bounding box center [765, 337] width 10 height 17
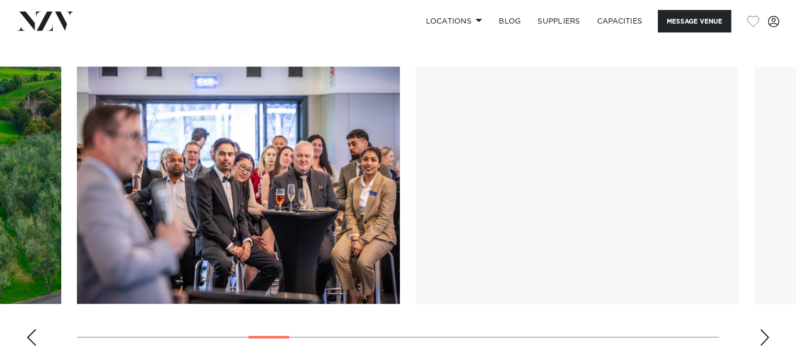
click at [768, 334] on div "Next slide" at bounding box center [765, 337] width 10 height 17
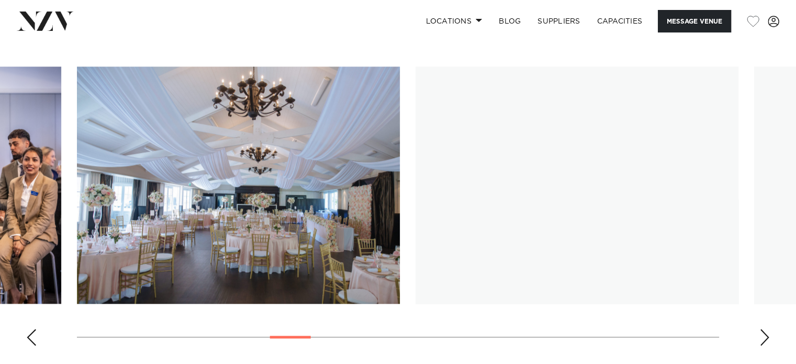
click at [768, 334] on div "Next slide" at bounding box center [765, 337] width 10 height 17
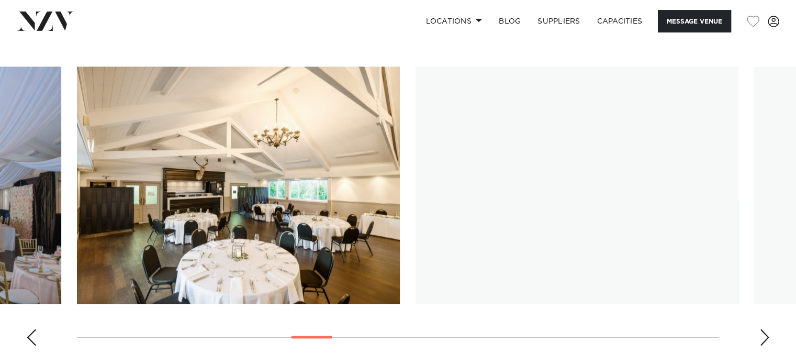
click at [768, 334] on div "Next slide" at bounding box center [765, 337] width 10 height 17
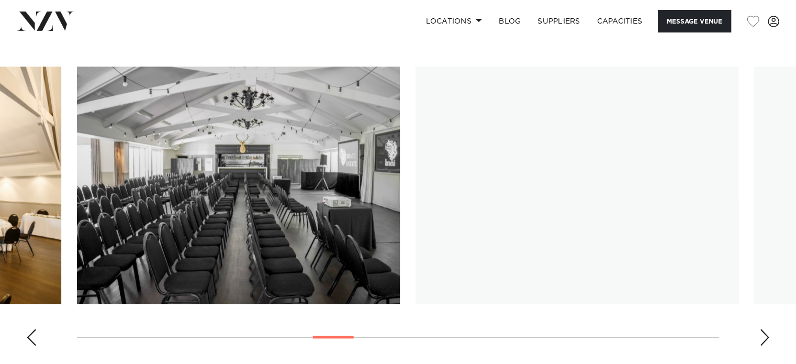
click at [768, 334] on div "Next slide" at bounding box center [765, 337] width 10 height 17
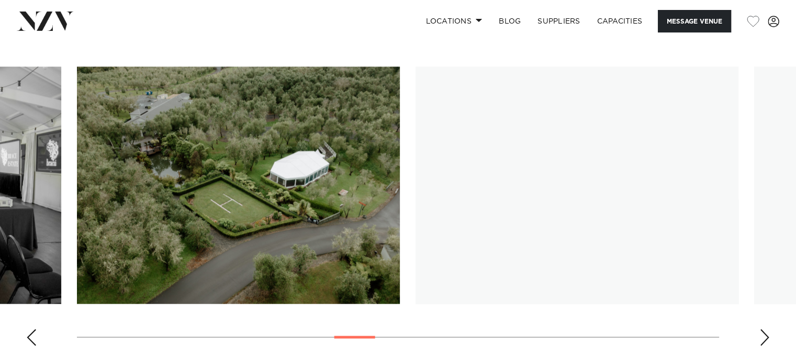
click at [768, 334] on div "Next slide" at bounding box center [765, 337] width 10 height 17
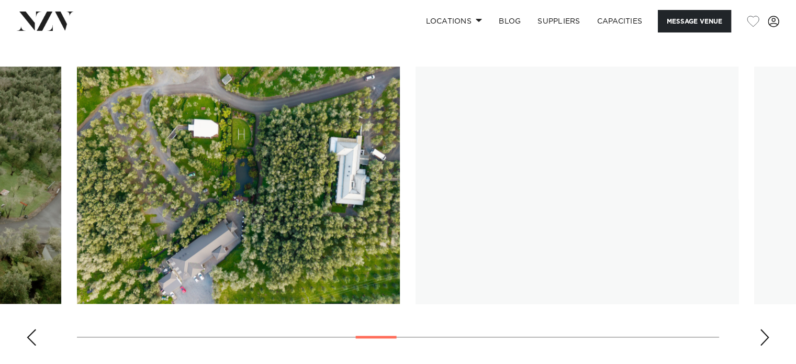
click at [768, 334] on div "Next slide" at bounding box center [765, 337] width 10 height 17
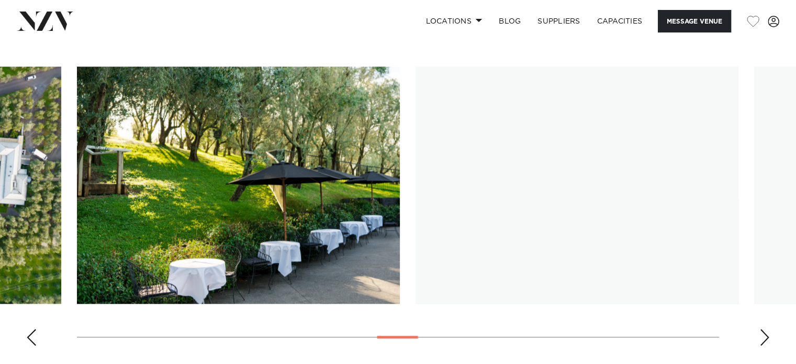
click at [768, 334] on div "Next slide" at bounding box center [765, 337] width 10 height 17
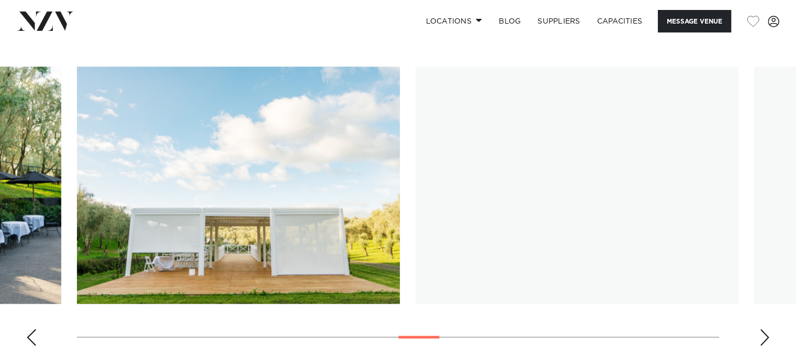
click at [768, 334] on div "Next slide" at bounding box center [765, 337] width 10 height 17
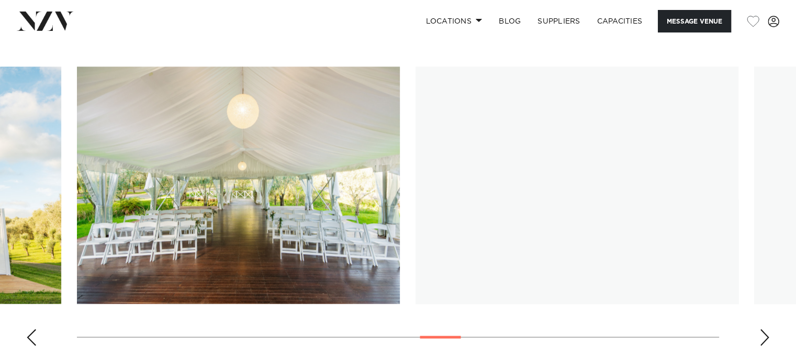
click at [768, 334] on div "Next slide" at bounding box center [765, 337] width 10 height 17
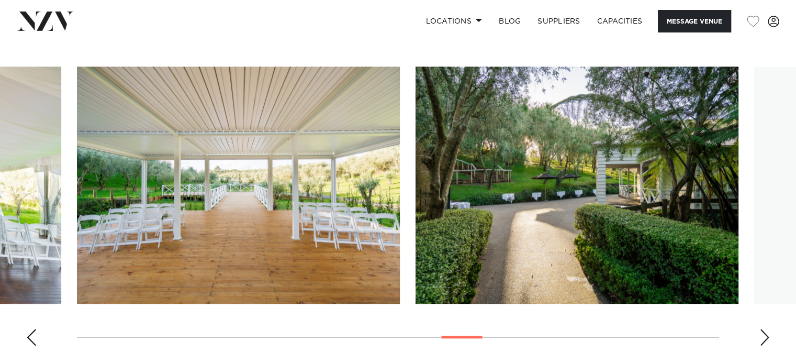
click at [768, 334] on div "Next slide" at bounding box center [765, 337] width 10 height 17
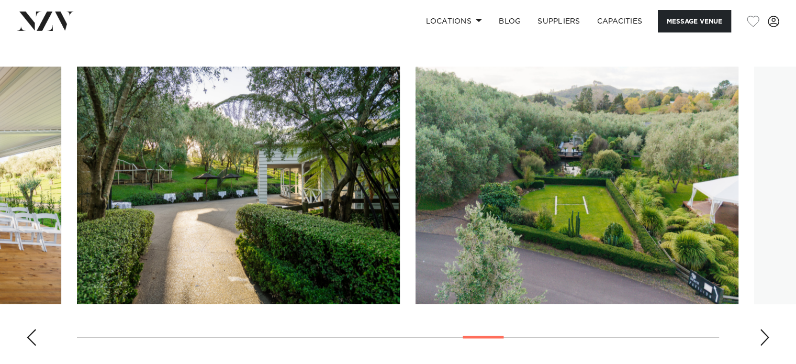
click at [768, 334] on div "Next slide" at bounding box center [765, 337] width 10 height 17
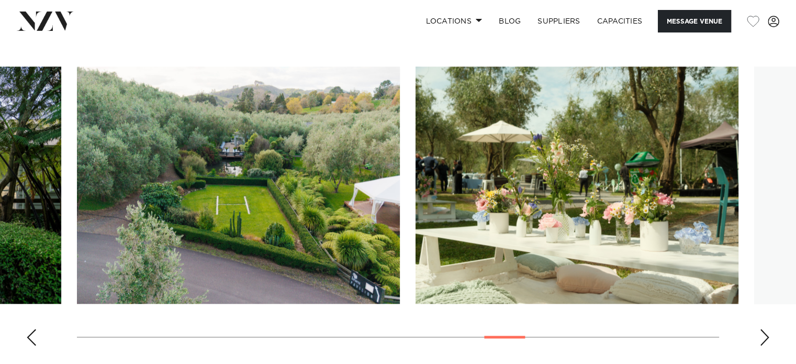
click at [768, 334] on div "Next slide" at bounding box center [765, 337] width 10 height 17
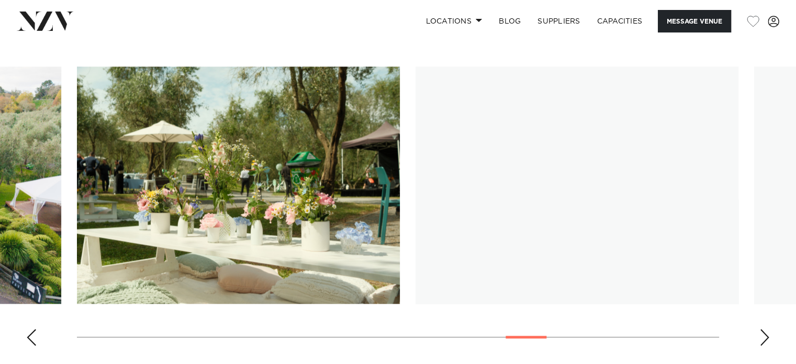
click at [768, 334] on div "Next slide" at bounding box center [765, 337] width 10 height 17
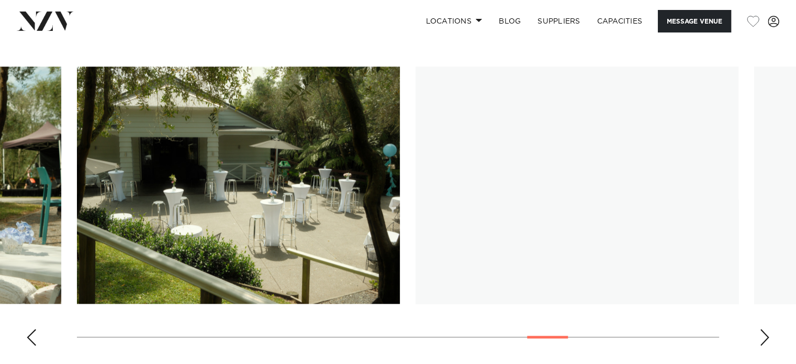
click at [768, 334] on div "Next slide" at bounding box center [765, 337] width 10 height 17
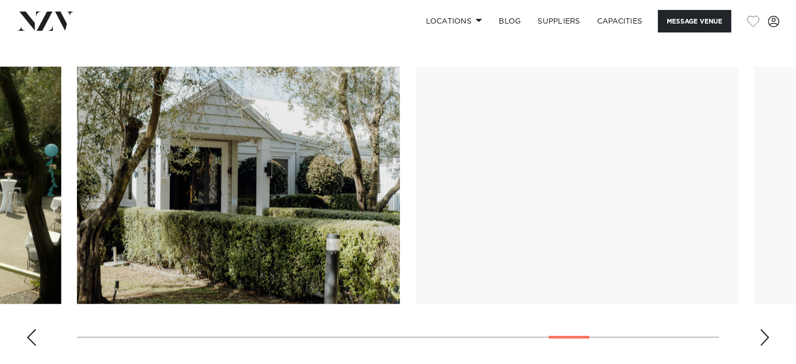
click at [768, 334] on div "Next slide" at bounding box center [765, 337] width 10 height 17
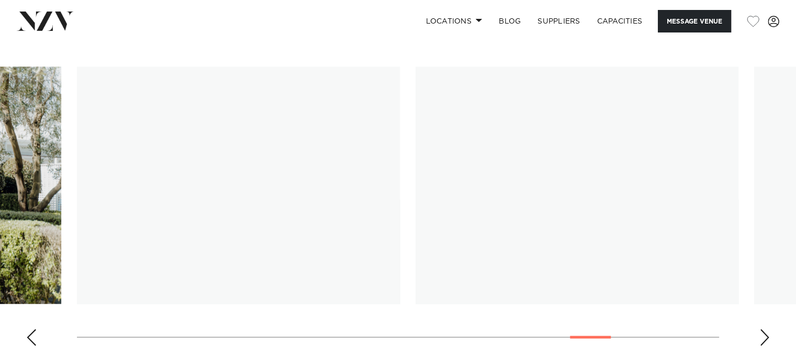
click at [768, 334] on div "Next slide" at bounding box center [765, 337] width 10 height 17
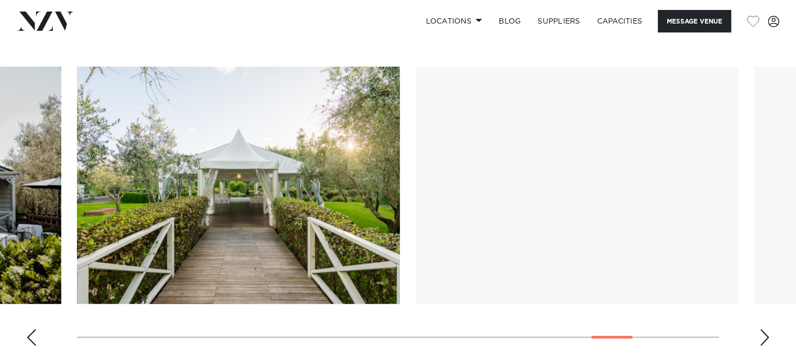
click at [768, 334] on div "Next slide" at bounding box center [765, 337] width 10 height 17
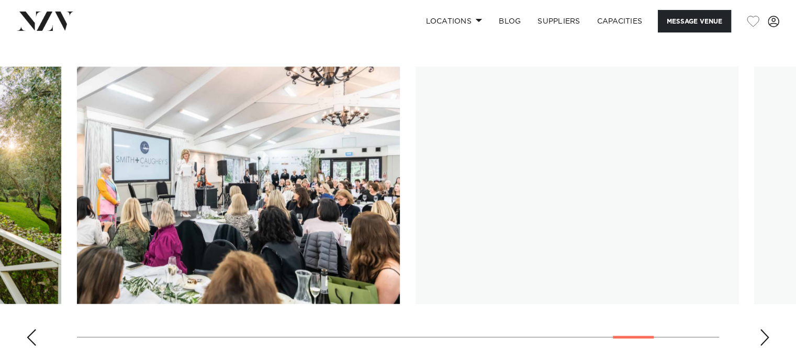
click at [768, 334] on div "Next slide" at bounding box center [765, 337] width 10 height 17
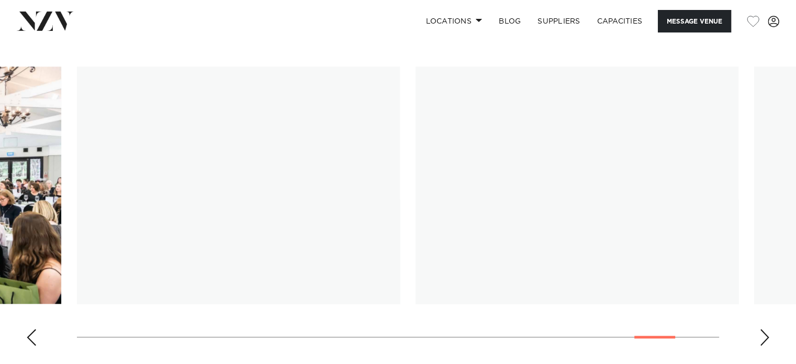
click at [768, 334] on div "Next slide" at bounding box center [765, 337] width 10 height 17
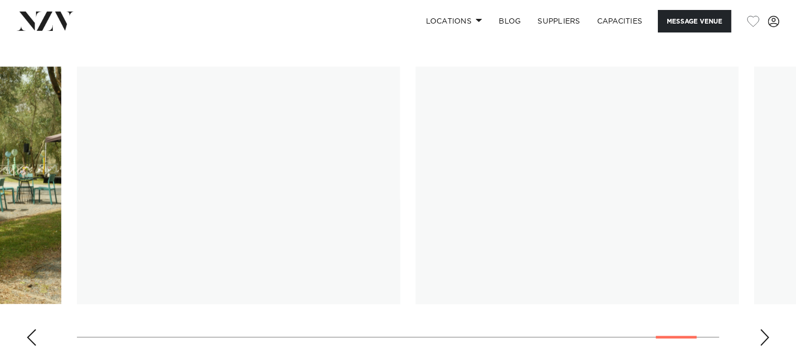
click at [741, 312] on swiper-container at bounding box center [398, 209] width 796 height 287
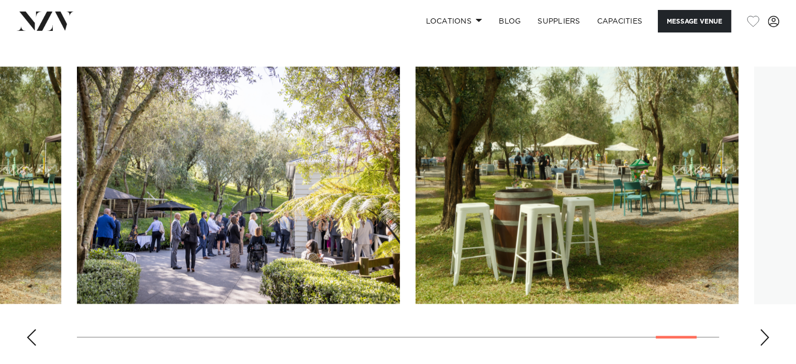
click at [599, 350] on swiper-container at bounding box center [398, 209] width 796 height 287
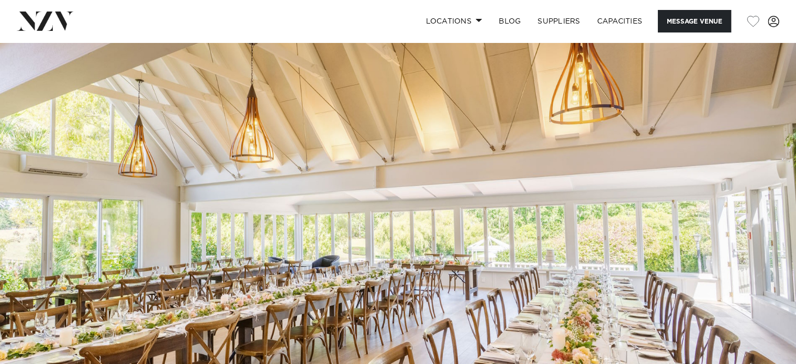
click at [282, 14] on div "Locations [GEOGRAPHIC_DATA] [GEOGRAPHIC_DATA] [GEOGRAPHIC_DATA] [GEOGRAPHIC_DAT…" at bounding box center [513, 21] width 533 height 23
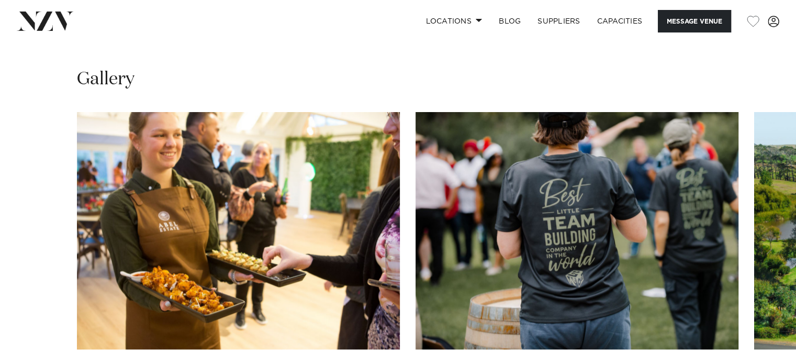
scroll to position [938, 0]
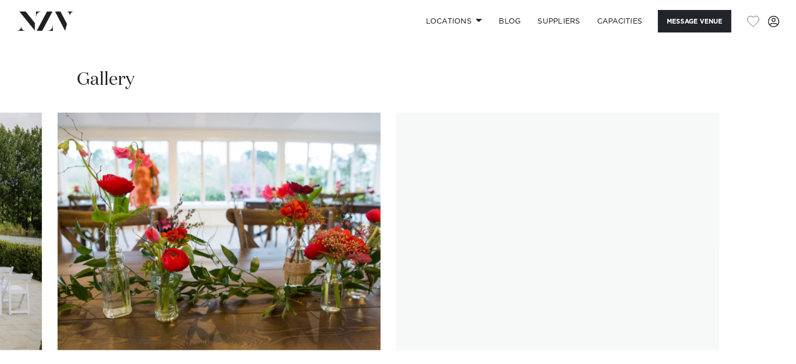
click at [766, 350] on swiper-container at bounding box center [398, 256] width 796 height 287
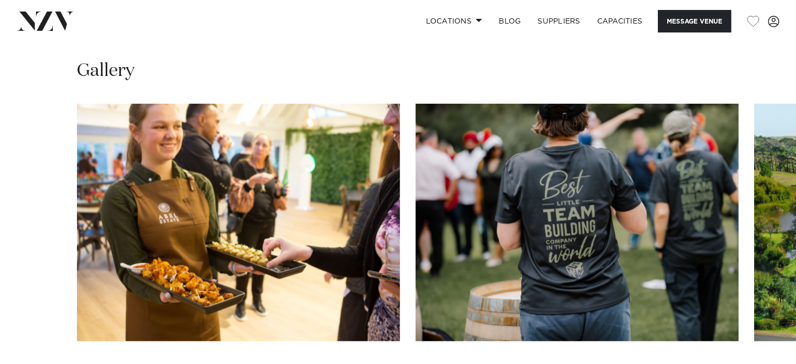
scroll to position [954, 0]
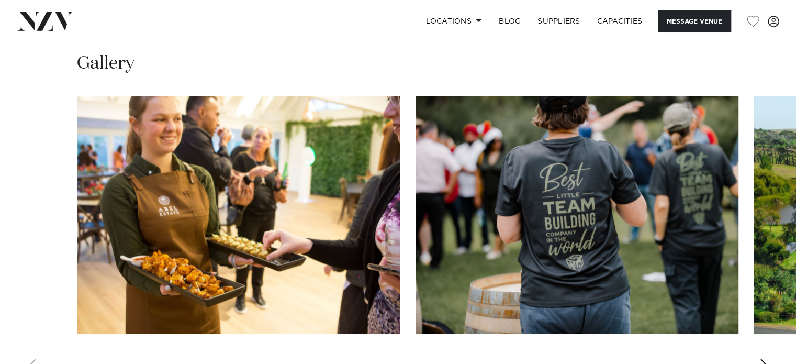
click at [758, 335] on swiper-container at bounding box center [398, 239] width 796 height 287
click at [774, 338] on swiper-container at bounding box center [398, 239] width 796 height 287
click at [763, 359] on div "Next slide" at bounding box center [765, 367] width 10 height 17
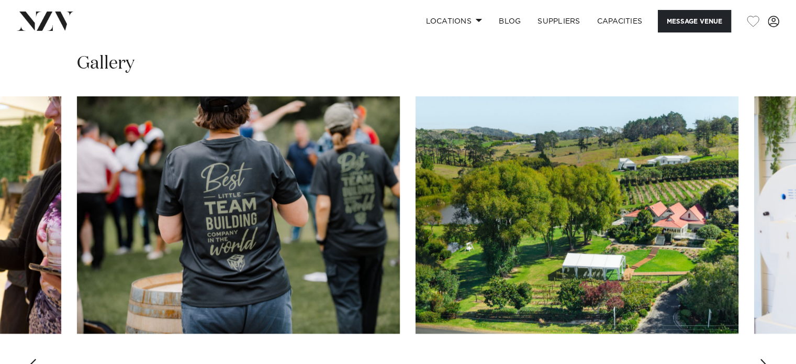
click at [763, 359] on div "Next slide" at bounding box center [765, 367] width 10 height 17
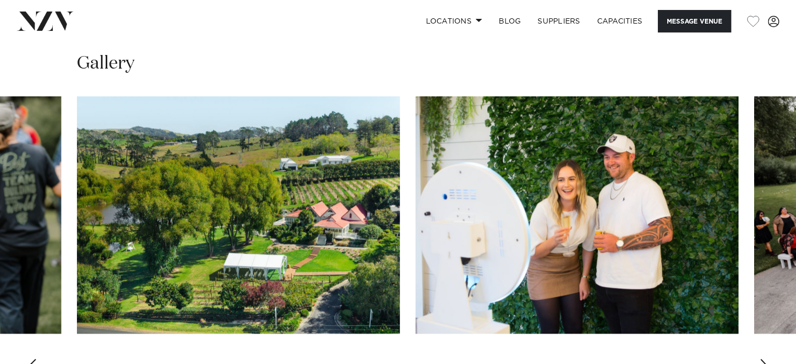
click at [763, 359] on div "Next slide" at bounding box center [765, 367] width 10 height 17
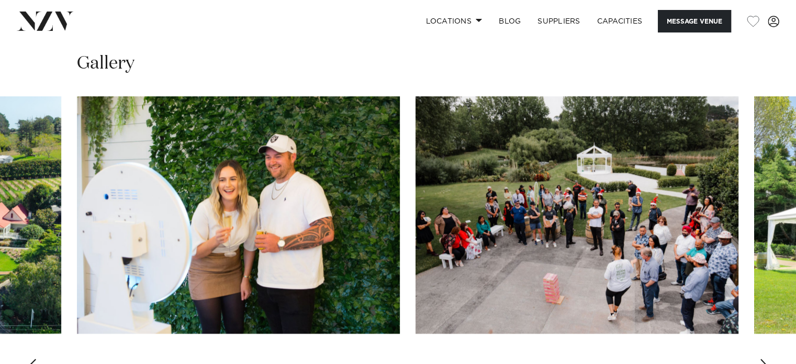
click at [763, 359] on div "Next slide" at bounding box center [765, 367] width 10 height 17
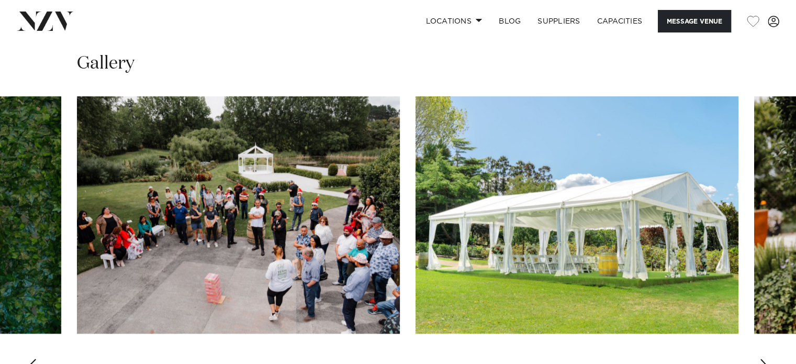
click at [763, 359] on div "Next slide" at bounding box center [765, 367] width 10 height 17
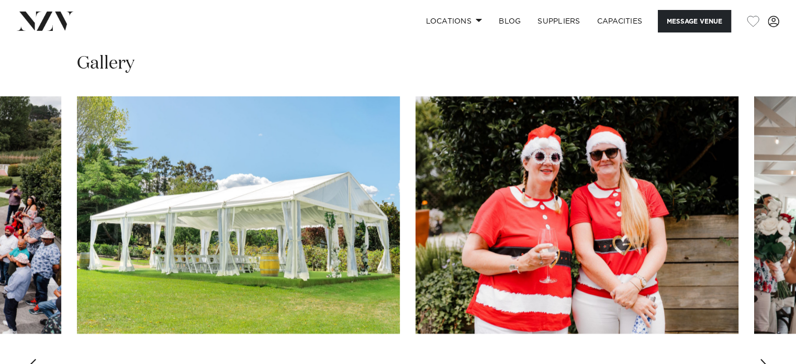
click at [764, 359] on div "Next slide" at bounding box center [765, 367] width 10 height 17
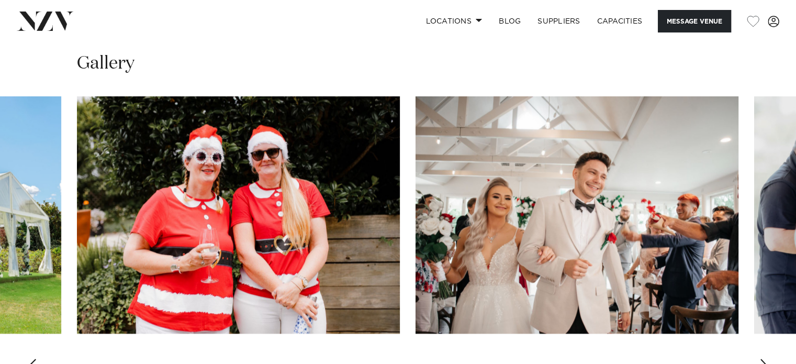
click at [764, 359] on div "Next slide" at bounding box center [765, 367] width 10 height 17
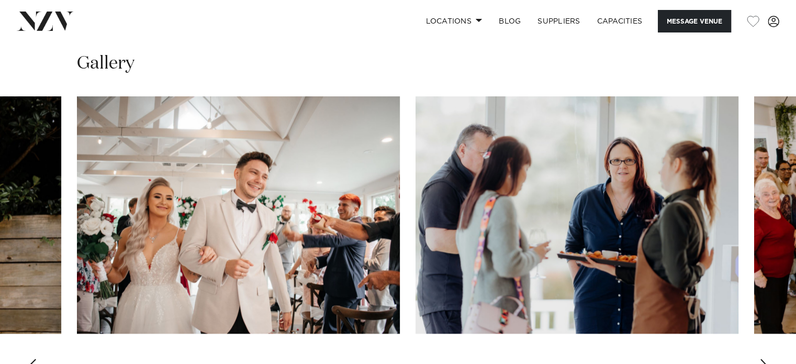
click at [763, 359] on div "Next slide" at bounding box center [765, 367] width 10 height 17
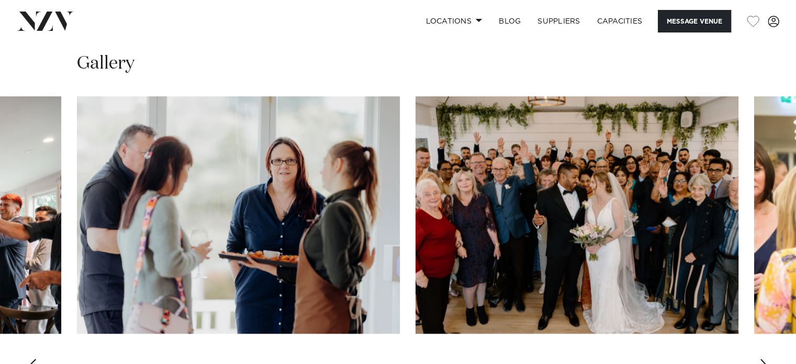
click at [763, 359] on div "Next slide" at bounding box center [765, 367] width 10 height 17
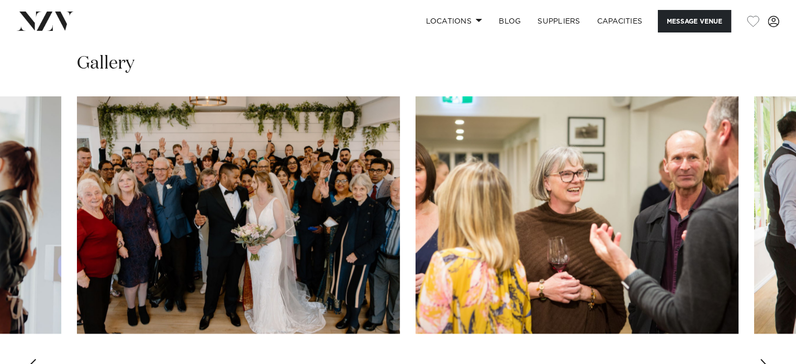
click at [762, 359] on div "Next slide" at bounding box center [765, 367] width 10 height 17
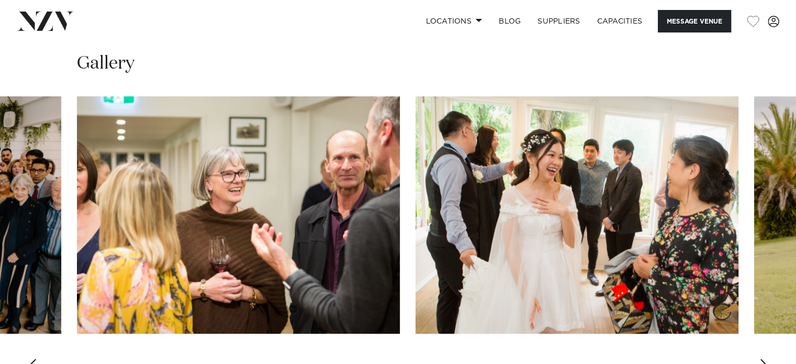
click at [762, 359] on div "Next slide" at bounding box center [765, 367] width 10 height 17
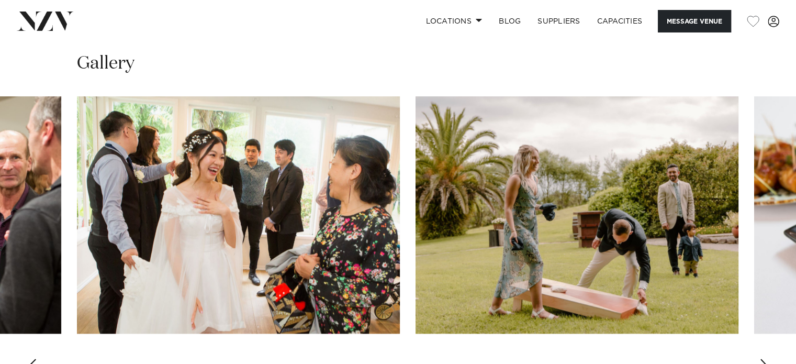
click at [764, 359] on div "Next slide" at bounding box center [765, 367] width 10 height 17
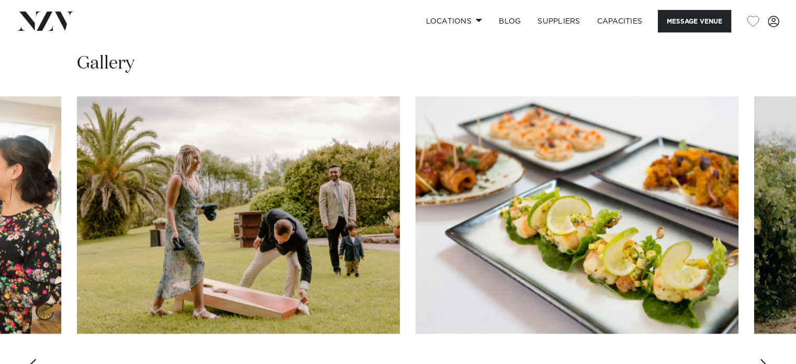
click at [764, 359] on div "Next slide" at bounding box center [765, 367] width 10 height 17
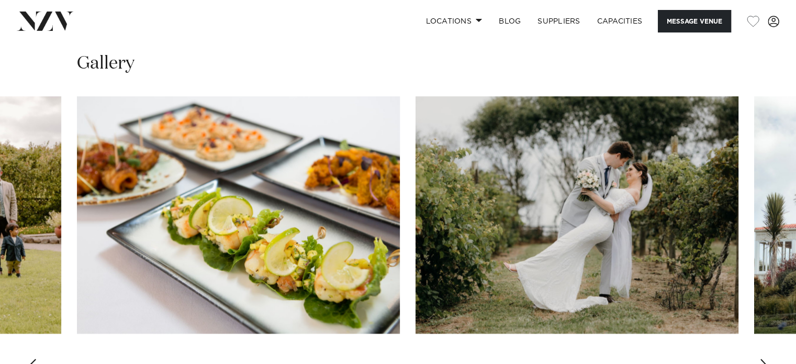
click at [763, 359] on div "Next slide" at bounding box center [765, 367] width 10 height 17
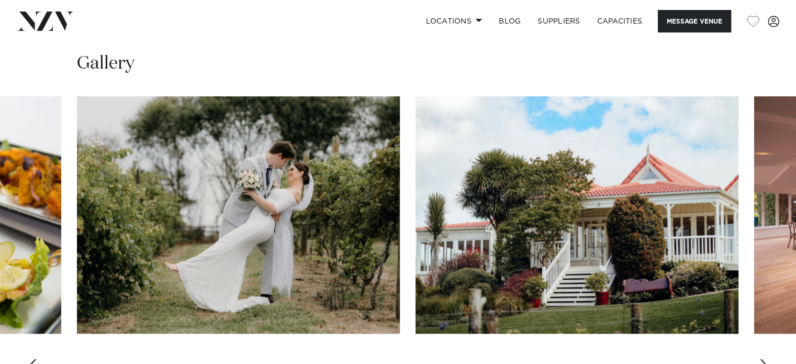
click at [763, 359] on div "Next slide" at bounding box center [765, 367] width 10 height 17
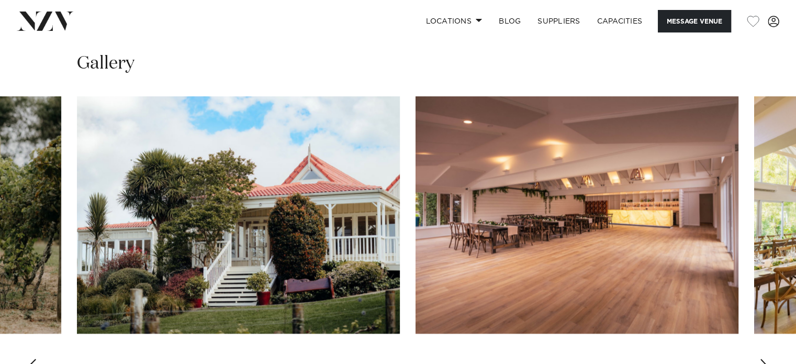
click at [763, 359] on div "Next slide" at bounding box center [765, 367] width 10 height 17
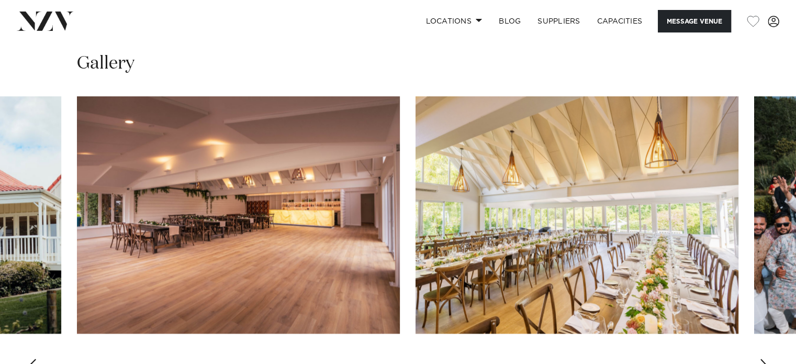
click at [763, 359] on div "Next slide" at bounding box center [765, 367] width 10 height 17
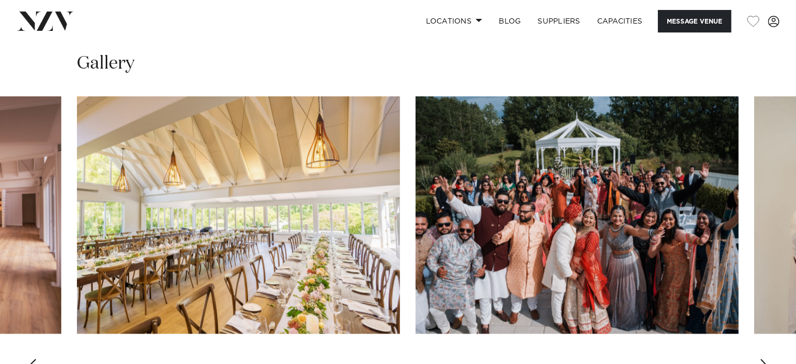
click at [763, 359] on div "Next slide" at bounding box center [765, 367] width 10 height 17
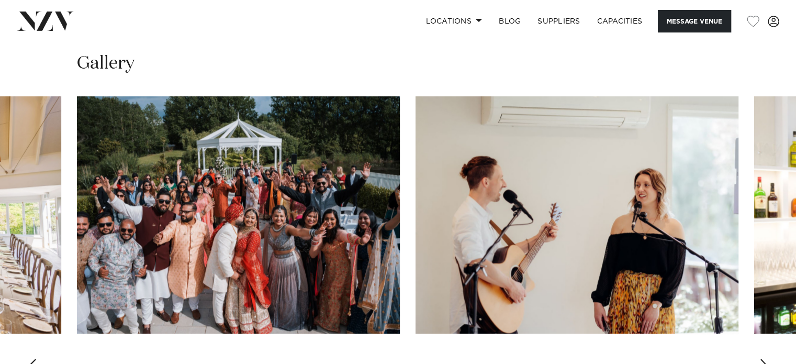
click at [763, 359] on div "Next slide" at bounding box center [765, 367] width 10 height 17
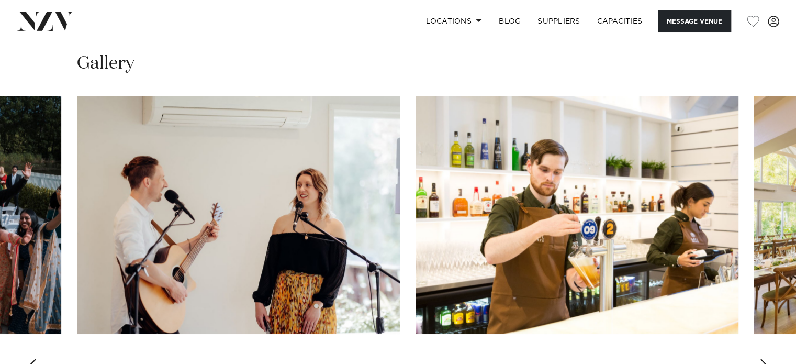
click at [763, 359] on div "Next slide" at bounding box center [765, 367] width 10 height 17
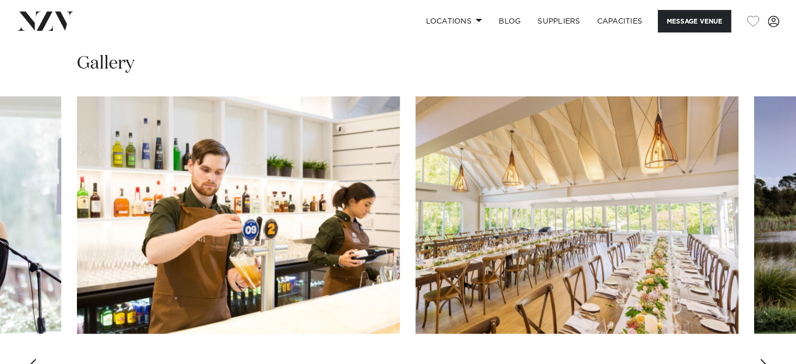
click at [763, 359] on div "Next slide" at bounding box center [765, 367] width 10 height 17
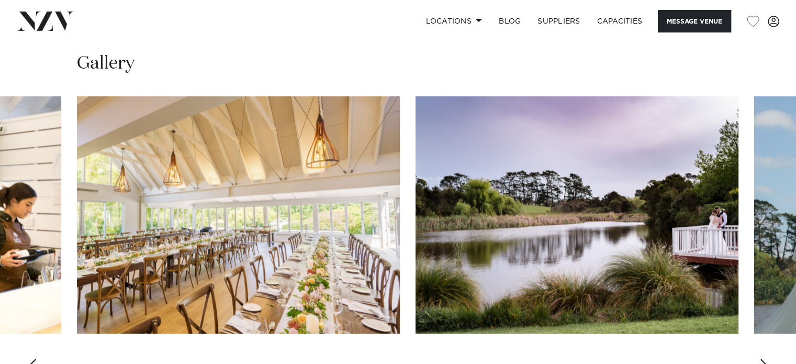
click at [763, 359] on div "Next slide" at bounding box center [765, 367] width 10 height 17
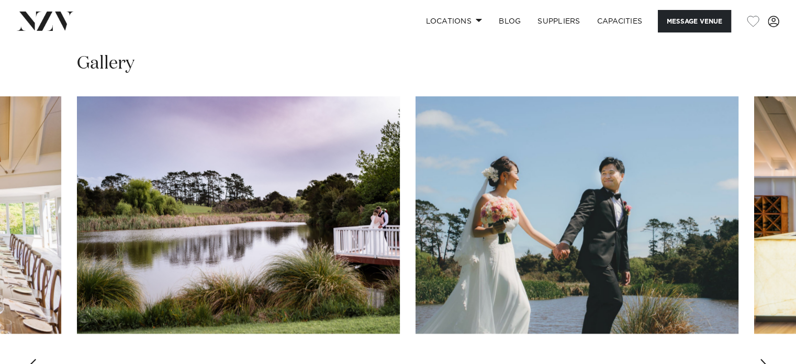
click at [763, 359] on div "Next slide" at bounding box center [765, 367] width 10 height 17
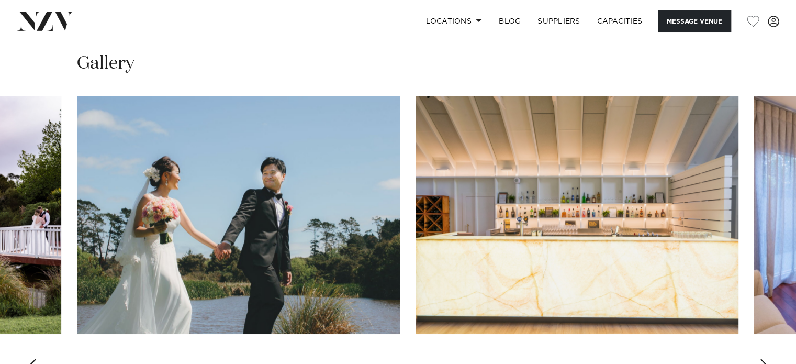
click at [763, 359] on div "Next slide" at bounding box center [765, 367] width 10 height 17
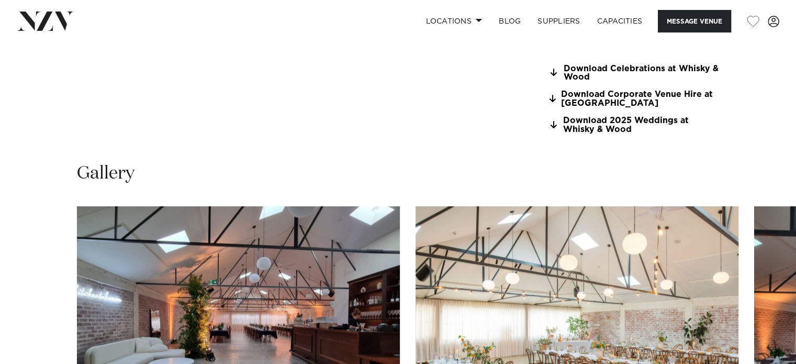
scroll to position [885, 0]
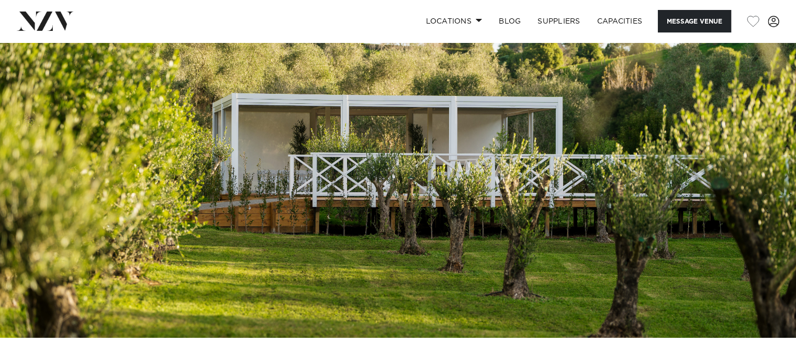
scroll to position [52, 0]
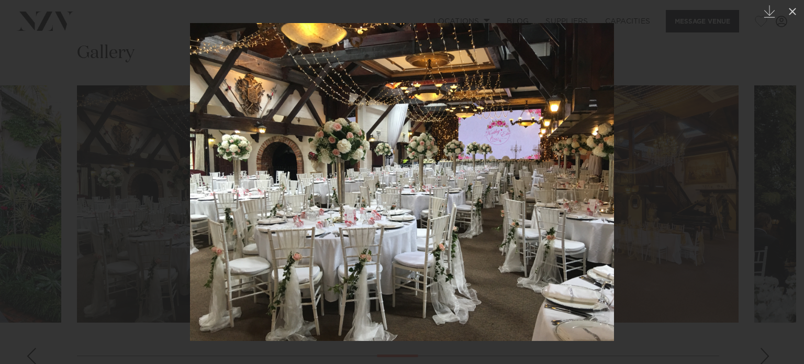
click at [704, 56] on div at bounding box center [402, 182] width 804 height 364
click at [795, 10] on icon at bounding box center [792, 11] width 13 height 13
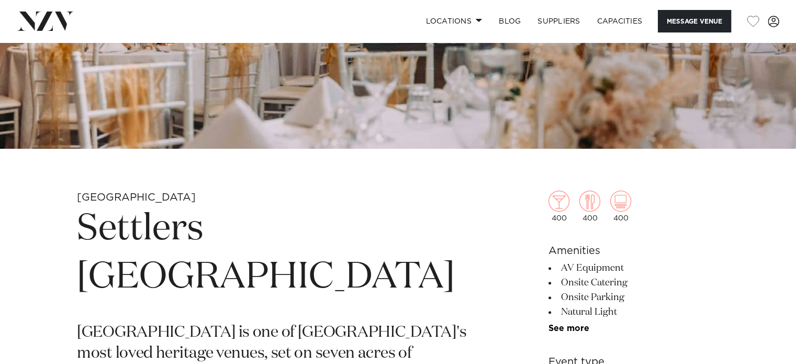
scroll to position [265, 0]
